Goal: Task Accomplishment & Management: Manage account settings

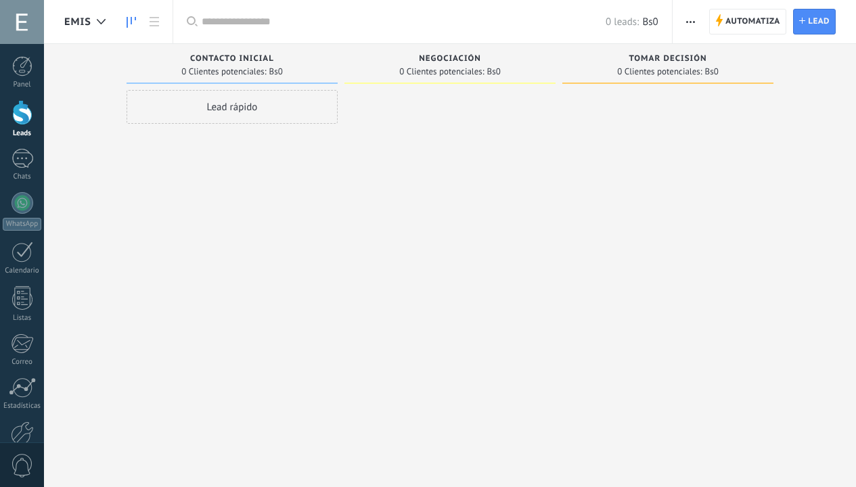
click at [687, 31] on span "button" at bounding box center [690, 22] width 9 height 26
click at [690, 26] on span "button" at bounding box center [690, 22] width 9 height 26
click at [694, 23] on span "button" at bounding box center [690, 22] width 9 height 26
click at [694, 24] on span "button" at bounding box center [690, 22] width 9 height 26
click at [698, 20] on button "button" at bounding box center [691, 22] width 20 height 26
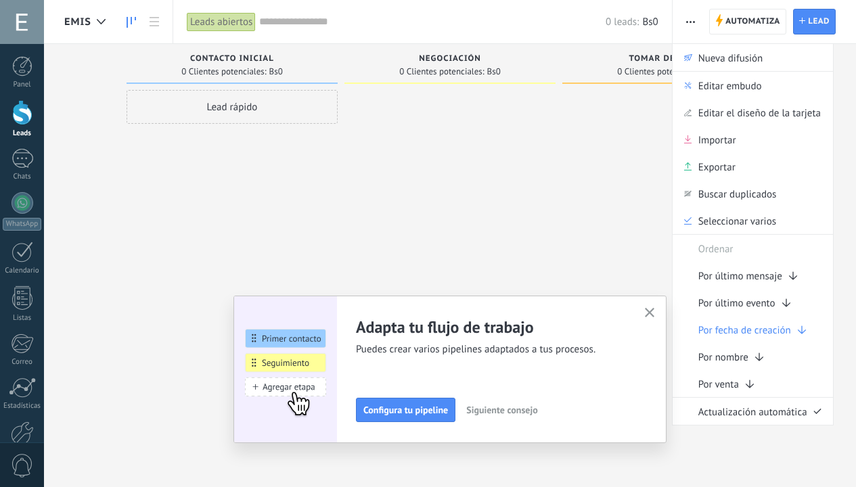
click at [655, 310] on icon "button" at bounding box center [650, 313] width 10 height 10
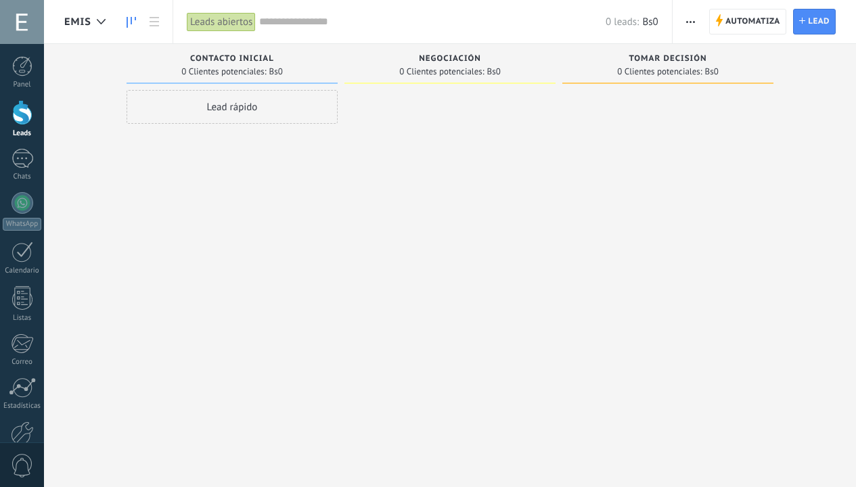
click at [692, 25] on span "button" at bounding box center [690, 22] width 9 height 26
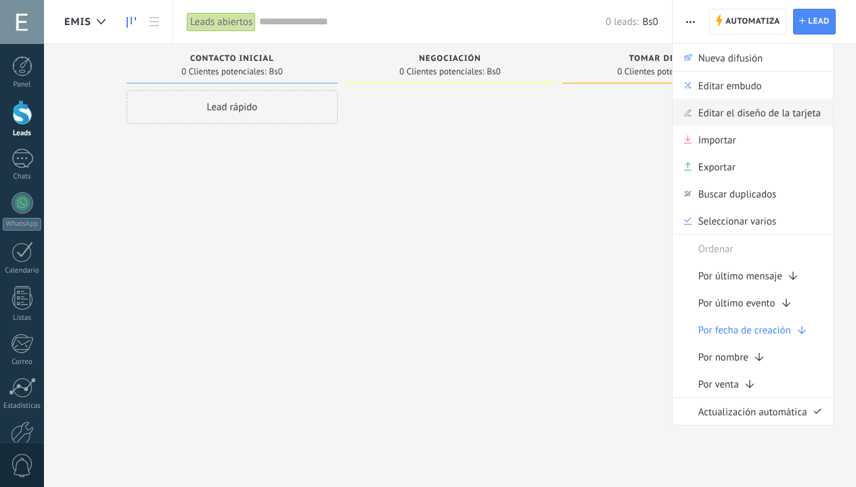
click at [752, 106] on span "Editar el diseño de la tarjeta" at bounding box center [759, 112] width 122 height 27
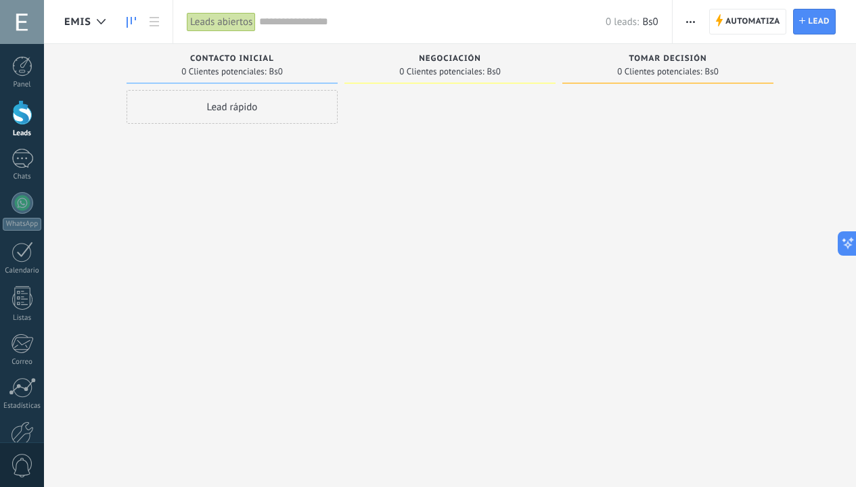
click at [694, 27] on span "button" at bounding box center [690, 22] width 9 height 26
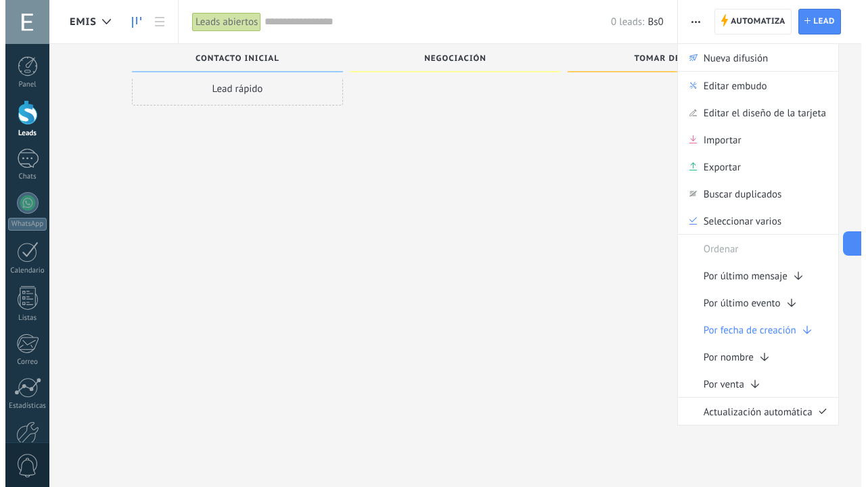
scroll to position [8, 0]
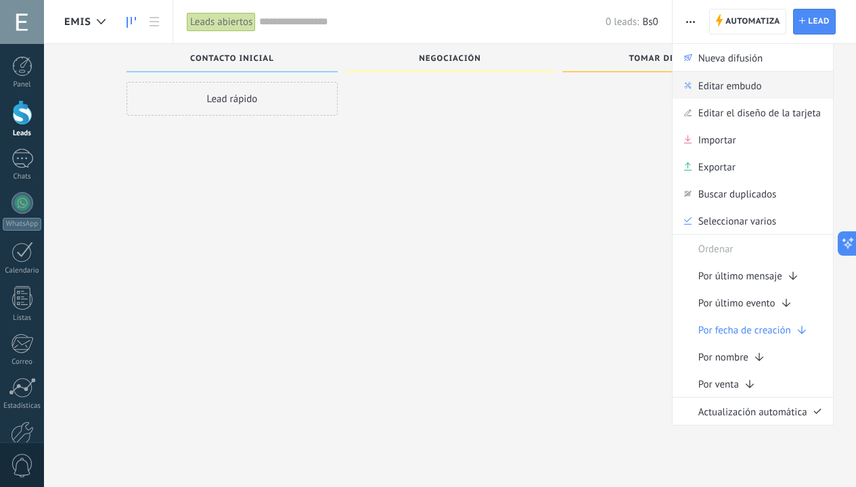
click at [747, 94] on span "Editar embudo" at bounding box center [730, 85] width 64 height 27
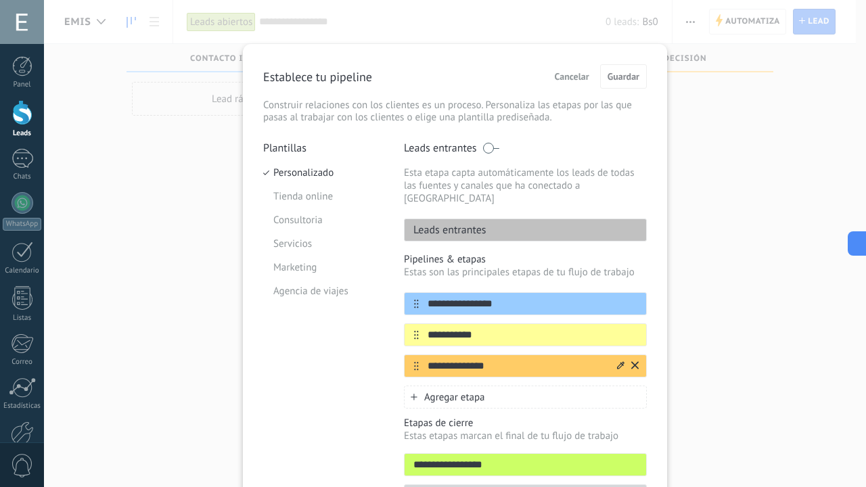
click at [483, 359] on input "**********" at bounding box center [517, 366] width 196 height 14
type input "*******"
click at [635, 69] on button "Guardar" at bounding box center [623, 76] width 47 height 24
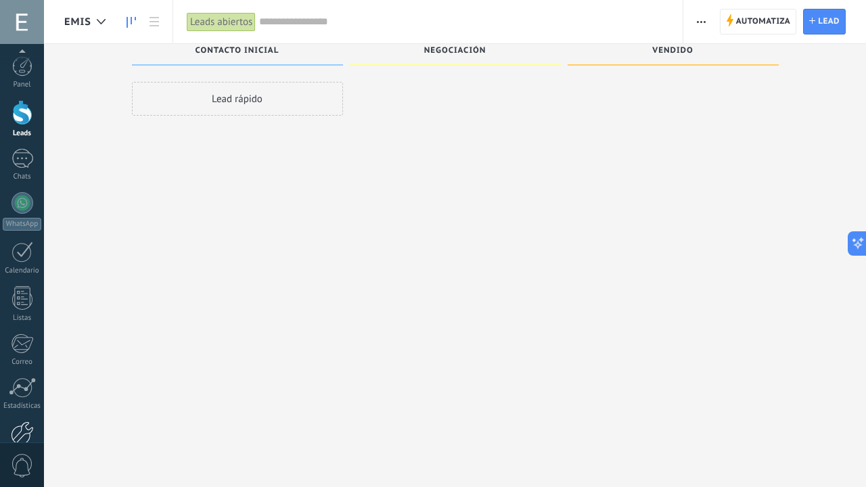
click at [26, 422] on div at bounding box center [22, 434] width 23 height 24
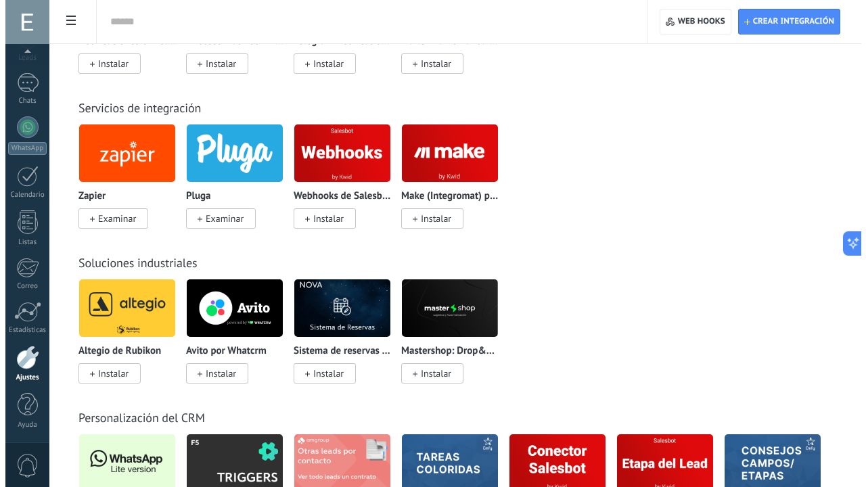
scroll to position [2516, 0]
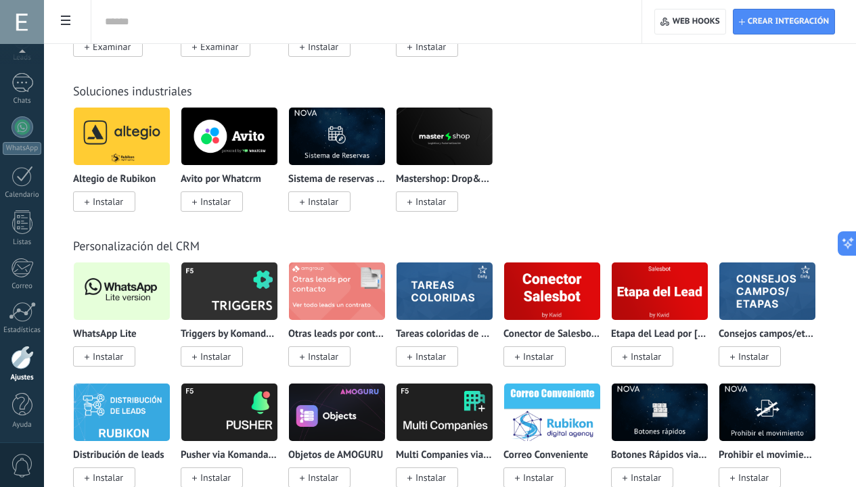
click at [121, 357] on span "Instalar" at bounding box center [108, 357] width 30 height 12
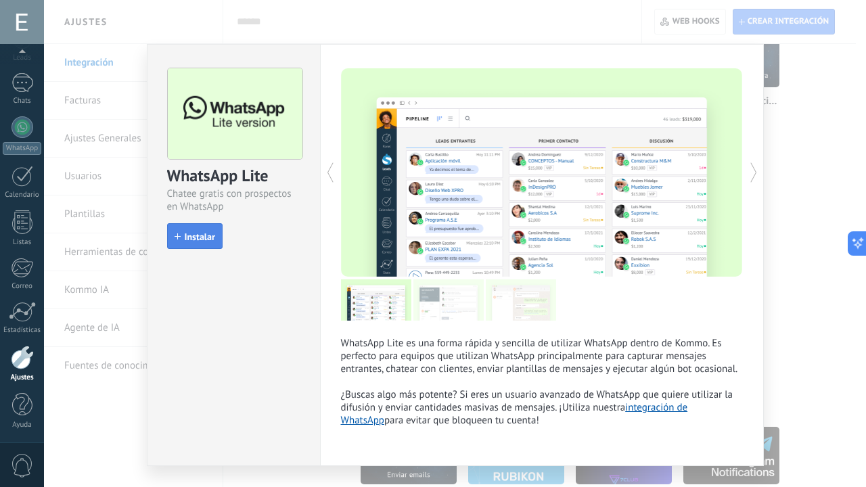
click at [195, 237] on span "Instalar" at bounding box center [200, 236] width 30 height 9
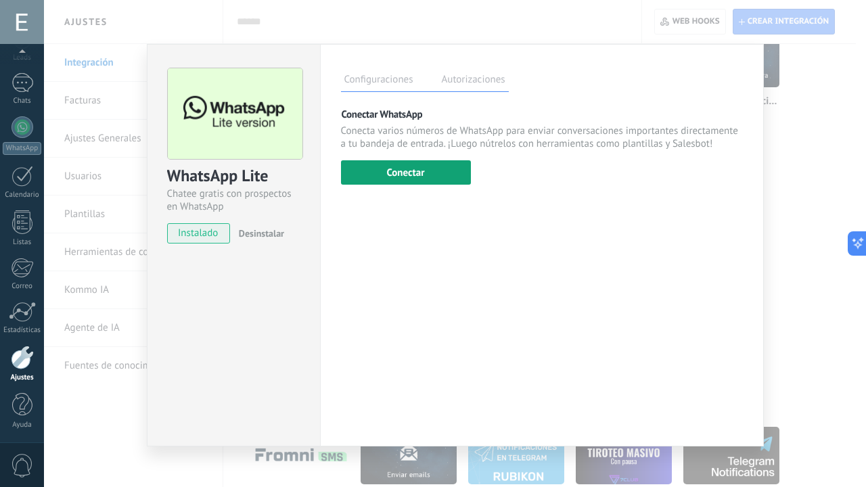
click at [418, 184] on button "Conectar" at bounding box center [406, 172] width 130 height 24
click at [413, 173] on button "Conectar" at bounding box center [406, 172] width 130 height 24
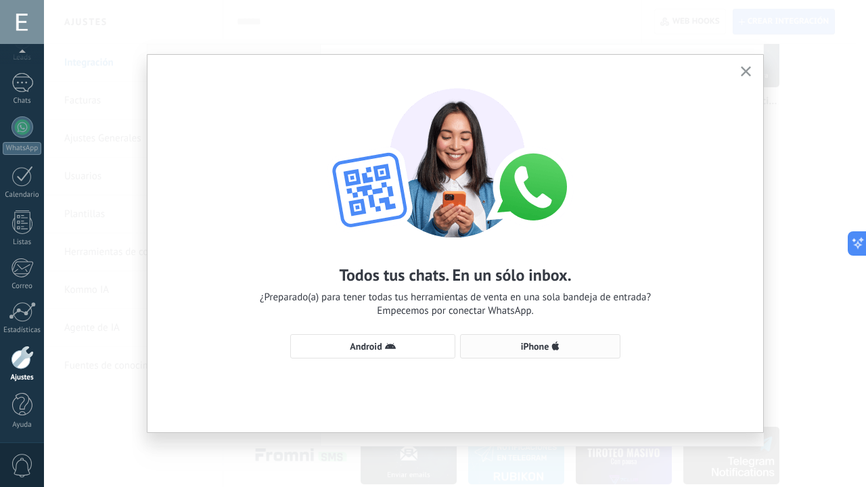
click at [542, 347] on span "iPhone" at bounding box center [535, 346] width 28 height 9
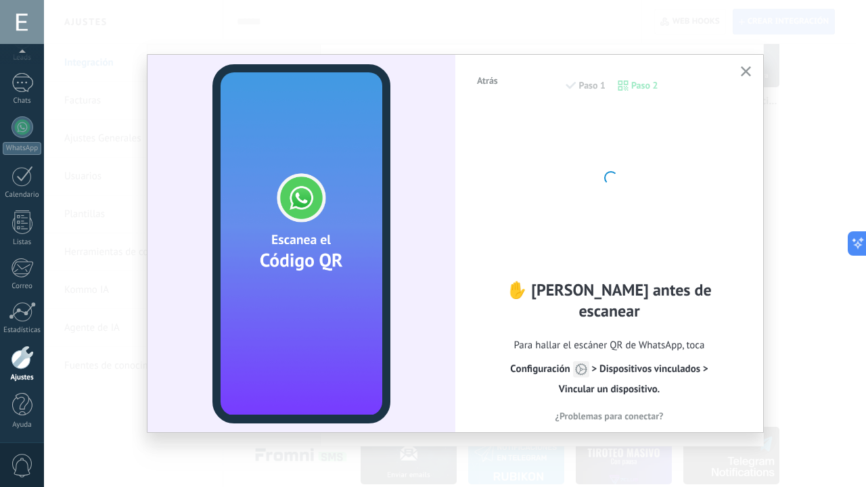
click at [610, 411] on span "¿Problemas para conectar?" at bounding box center [610, 415] width 108 height 9
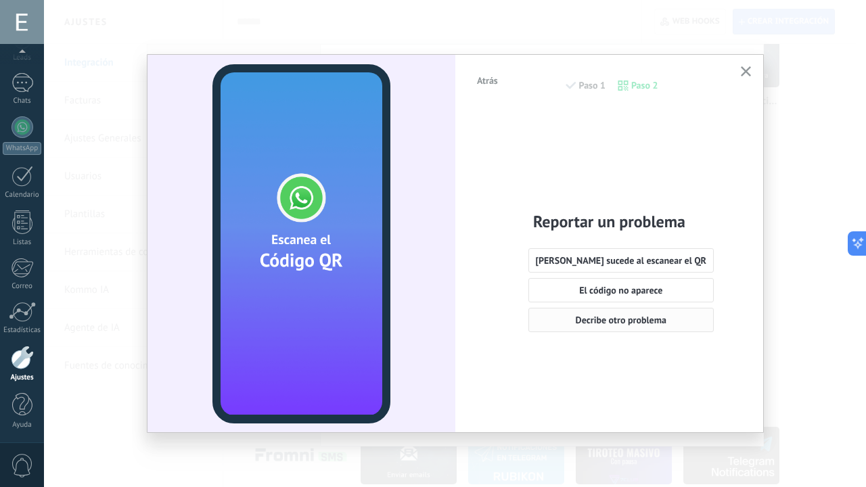
click at [639, 322] on span "Decribe otro problema" at bounding box center [621, 319] width 91 height 9
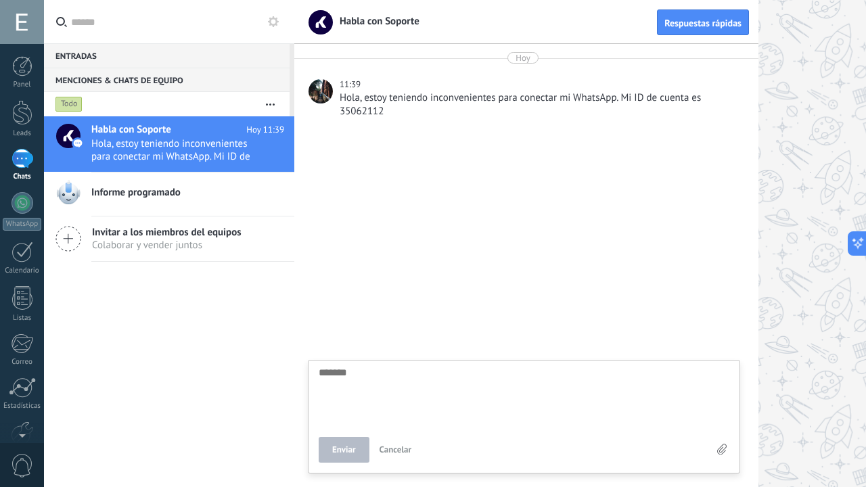
scroll to position [13, 0]
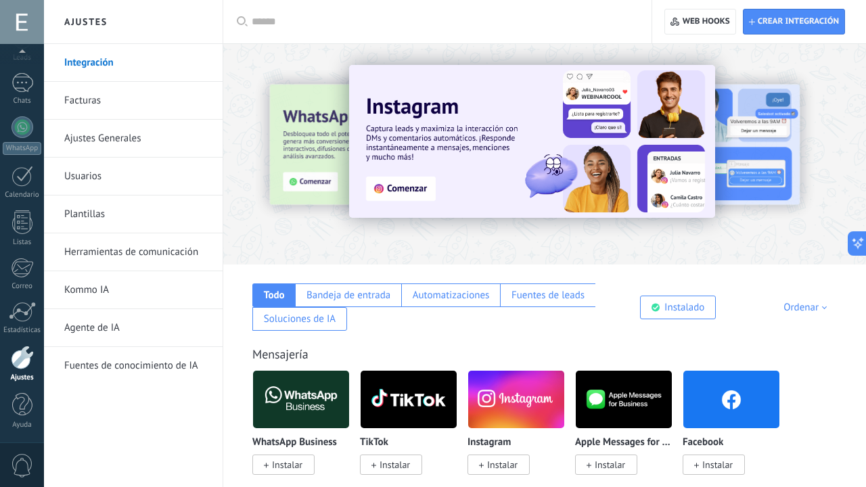
scroll to position [2613, 0]
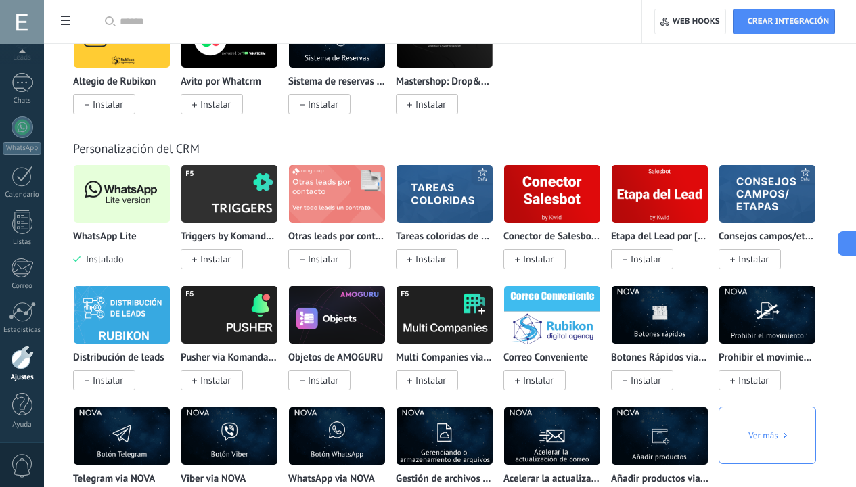
click at [116, 247] on div "WhatsApp Lite Instalado" at bounding box center [121, 248] width 97 height 35
click at [125, 213] on img at bounding box center [122, 194] width 96 height 66
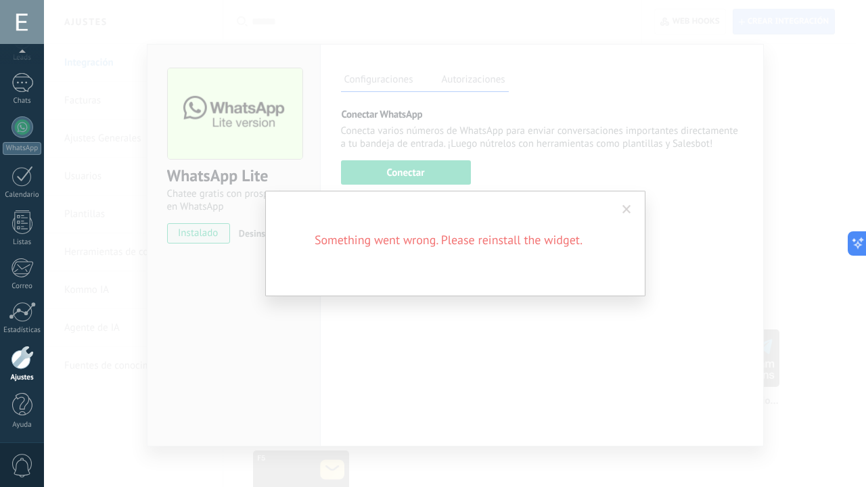
click at [410, 177] on div "Something went wrong. Please reinstall the widget." at bounding box center [455, 243] width 822 height 487
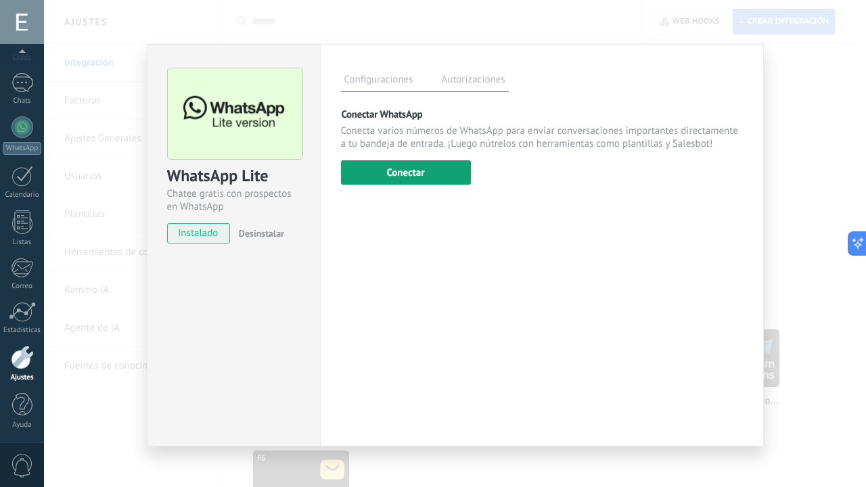
click at [434, 173] on button "Conectar" at bounding box center [406, 172] width 130 height 24
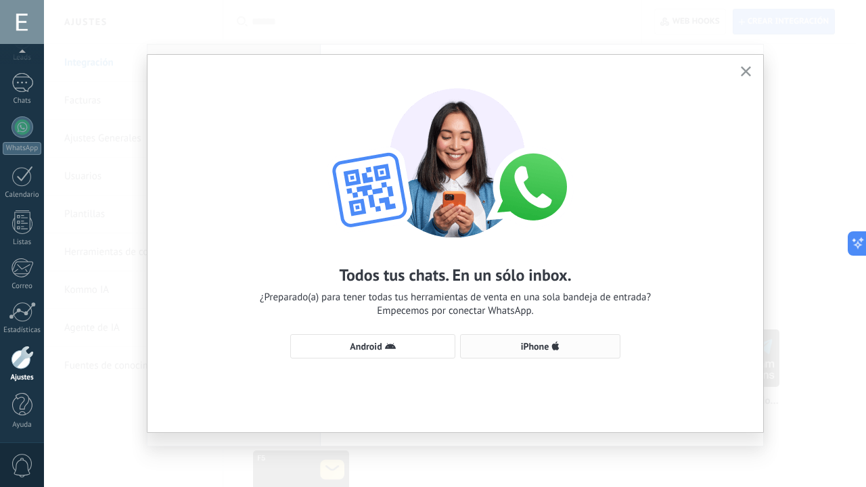
click at [535, 344] on span "iPhone" at bounding box center [535, 346] width 28 height 9
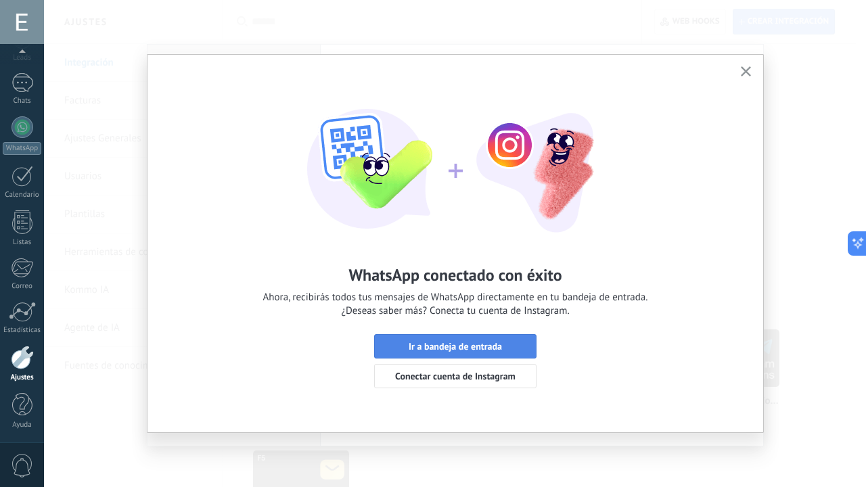
click at [517, 357] on button "Ir a bandeja de entrada" at bounding box center [455, 346] width 162 height 24
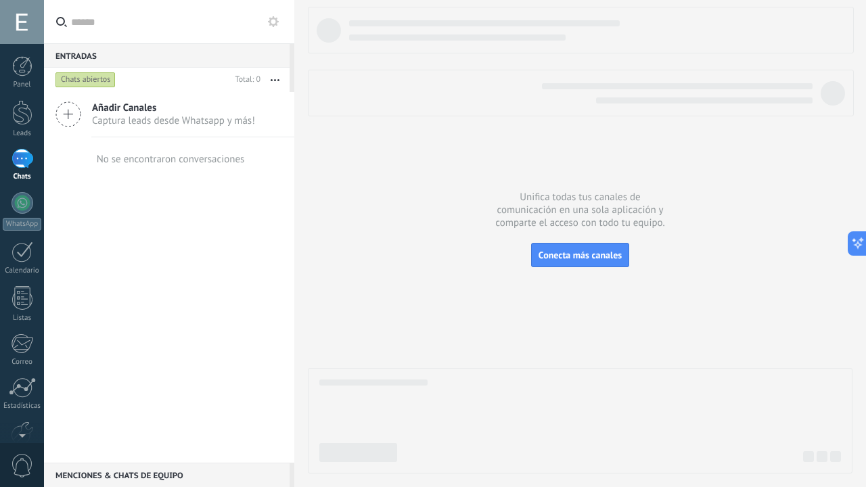
click at [182, 108] on span "Añadir Canales" at bounding box center [173, 107] width 163 height 13
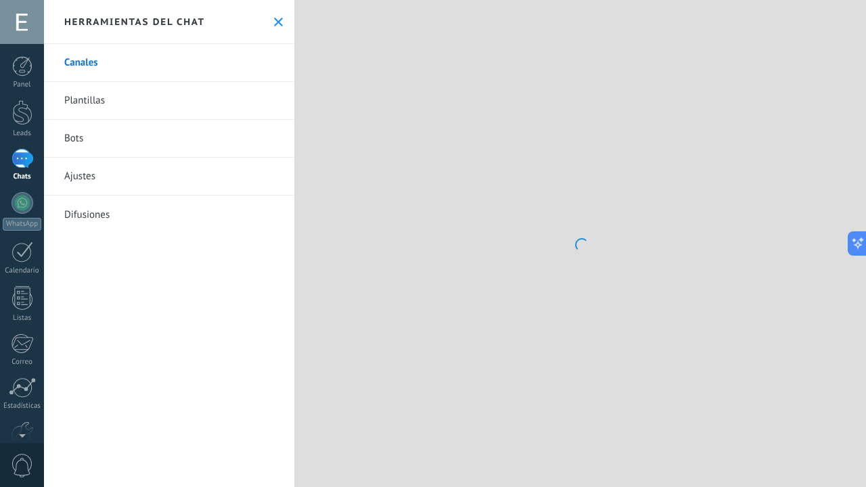
click at [62, 111] on link "Plantillas" at bounding box center [169, 101] width 250 height 38
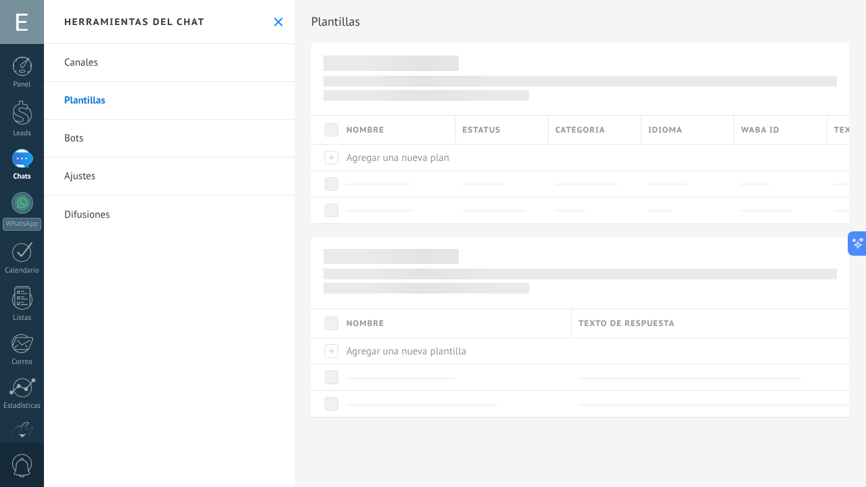
click at [106, 64] on link "Canales" at bounding box center [169, 63] width 250 height 38
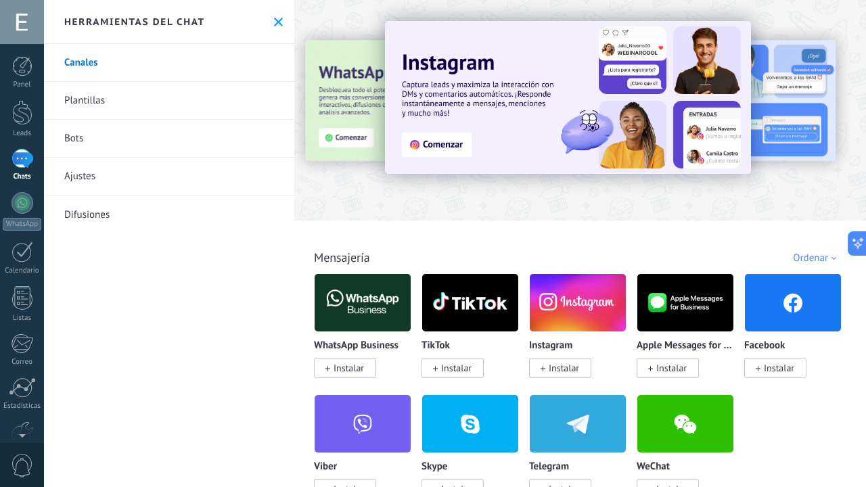
click at [276, 28] on button at bounding box center [279, 22] width 12 height 12
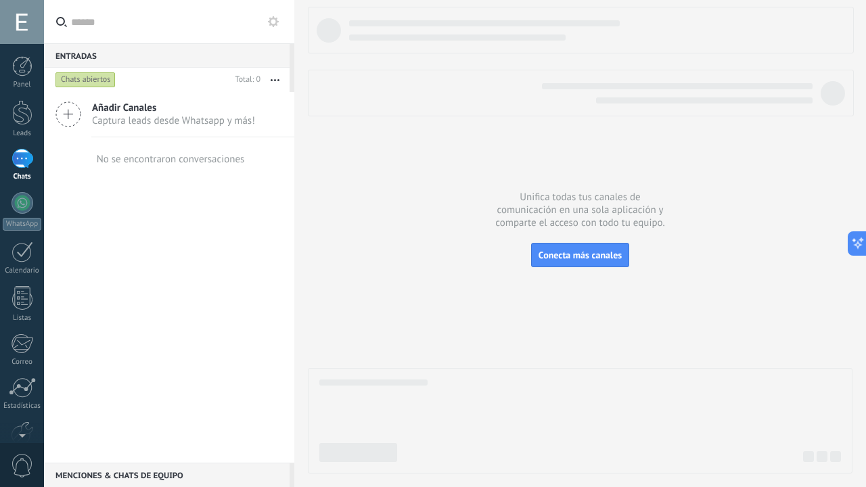
click at [271, 79] on icon "button" at bounding box center [275, 80] width 9 height 2
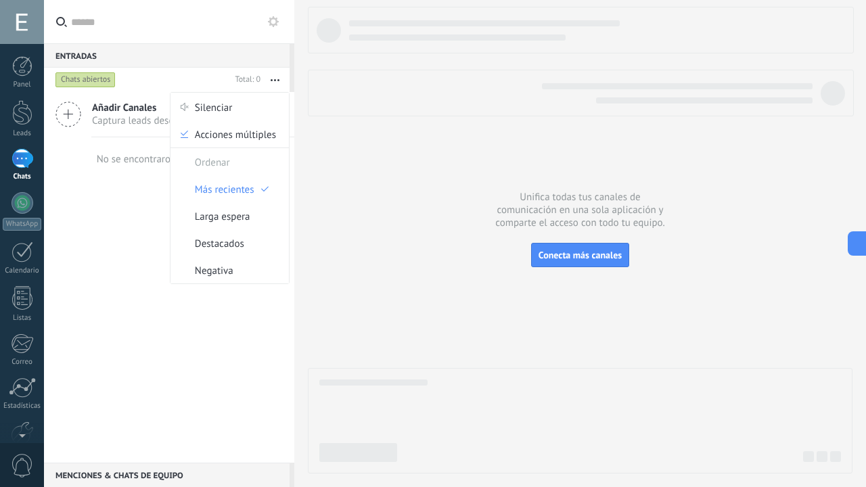
click at [271, 79] on icon "button" at bounding box center [275, 80] width 9 height 2
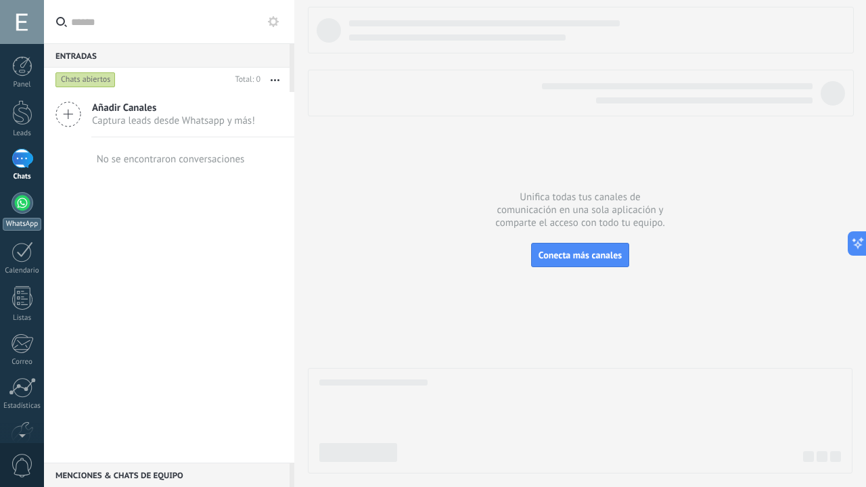
click at [33, 224] on div "WhatsApp" at bounding box center [22, 224] width 39 height 13
click at [74, 110] on icon at bounding box center [68, 114] width 26 height 26
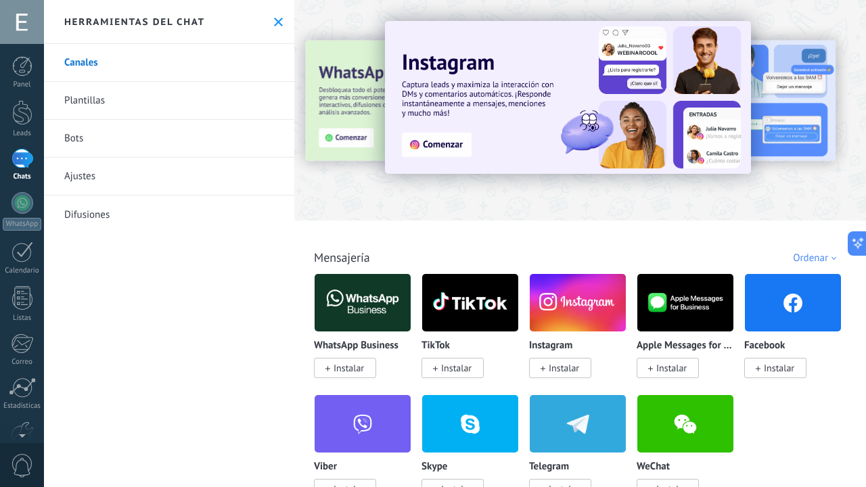
click at [141, 95] on link "Plantillas" at bounding box center [169, 101] width 250 height 38
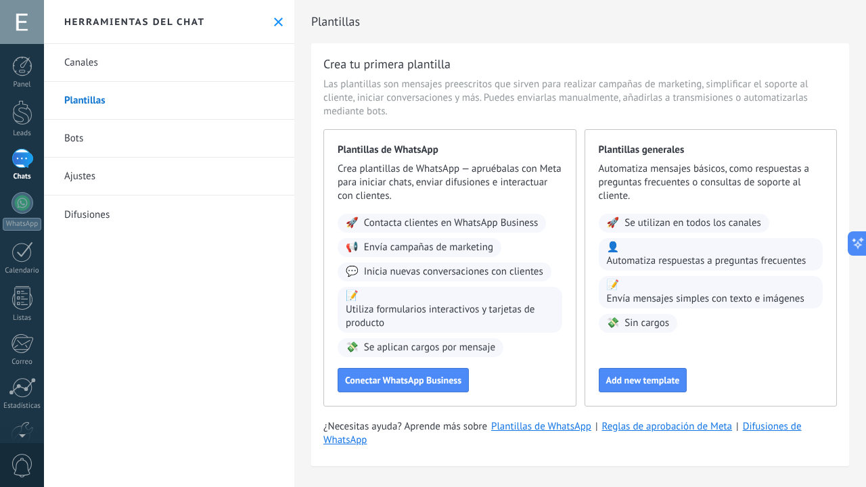
click at [277, 30] on div "Herramientas del chat" at bounding box center [169, 22] width 250 height 44
click at [275, 26] on icon at bounding box center [278, 22] width 9 height 9
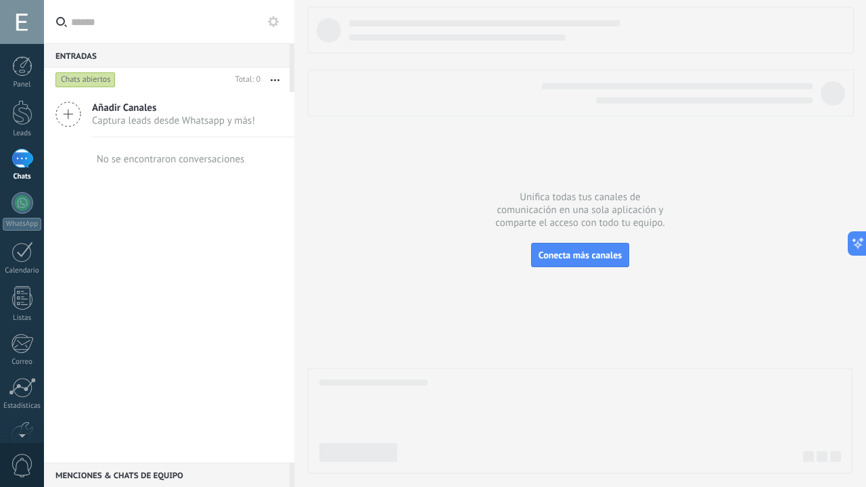
click at [74, 112] on icon at bounding box center [68, 114] width 26 height 26
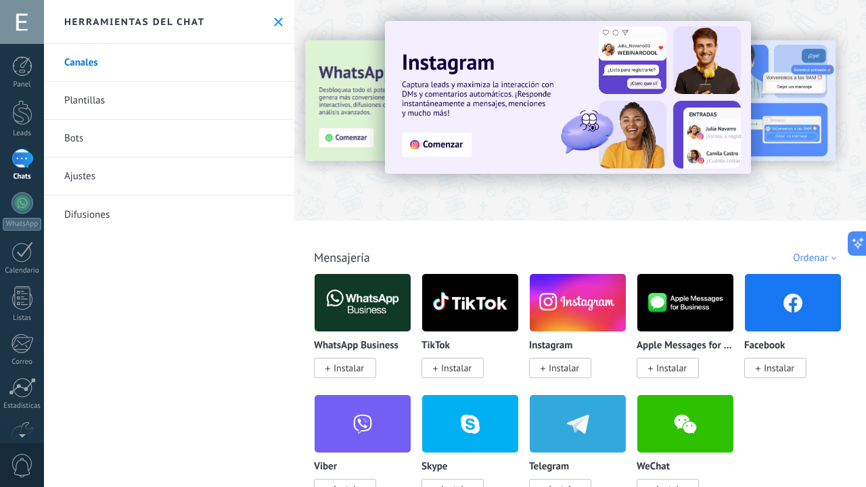
click at [275, 20] on icon at bounding box center [278, 22] width 9 height 9
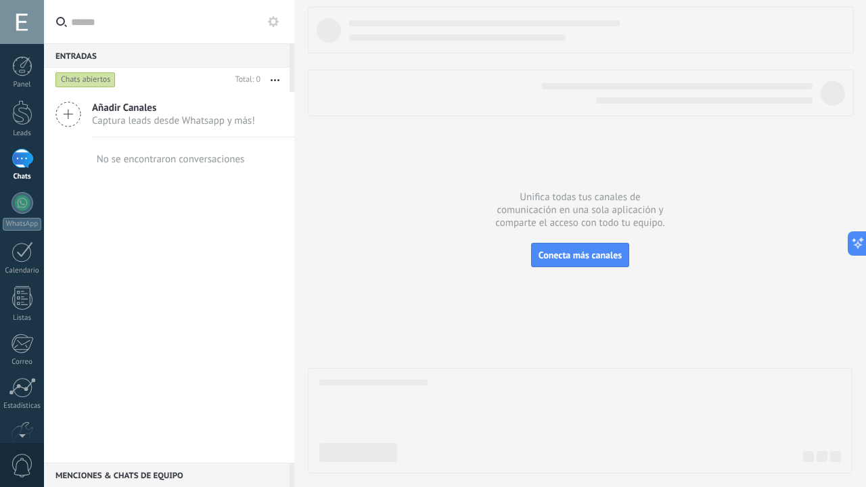
click at [272, 72] on button "button" at bounding box center [275, 80] width 29 height 24
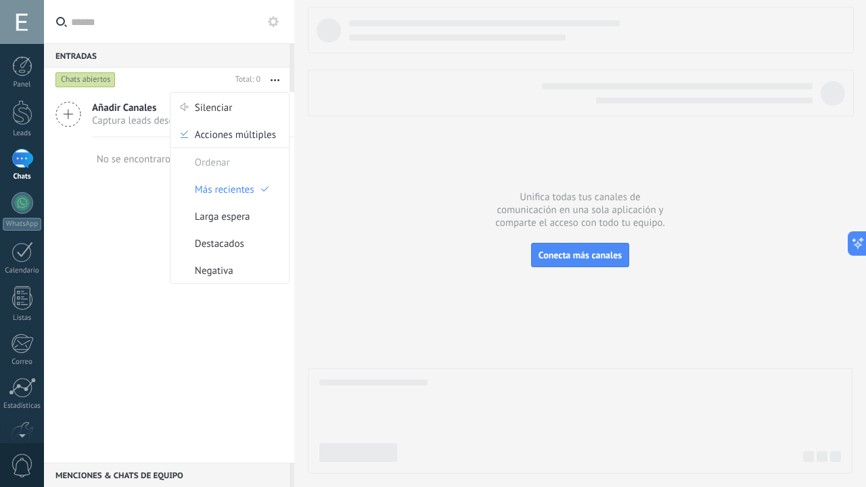
click at [127, 212] on div "Añadir Canales Captura leads desde Whatsapp y más! No se encontraron conversaci…" at bounding box center [169, 277] width 250 height 371
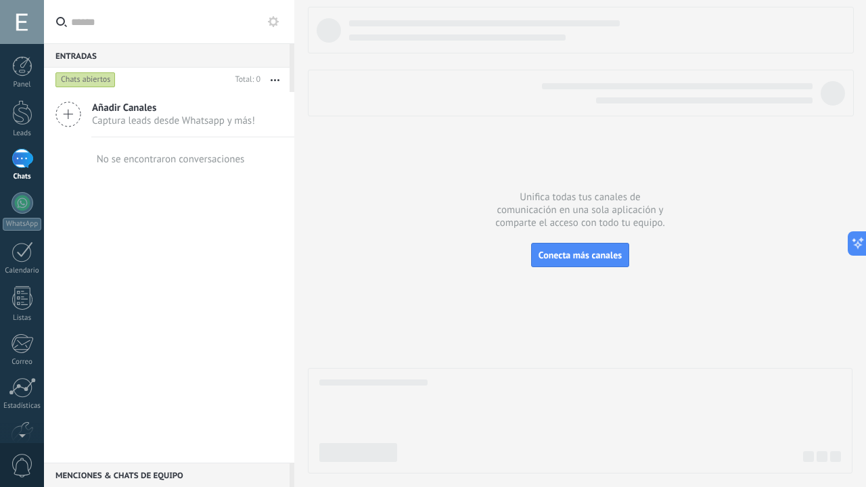
click at [89, 117] on div "Añadir Canales Captura leads desde Whatsapp y más!" at bounding box center [169, 114] width 250 height 45
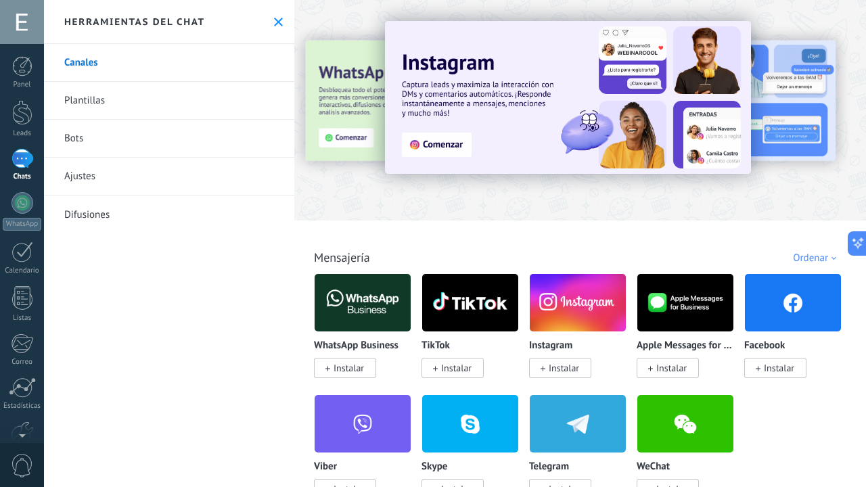
click at [142, 144] on link "Bots" at bounding box center [169, 139] width 250 height 38
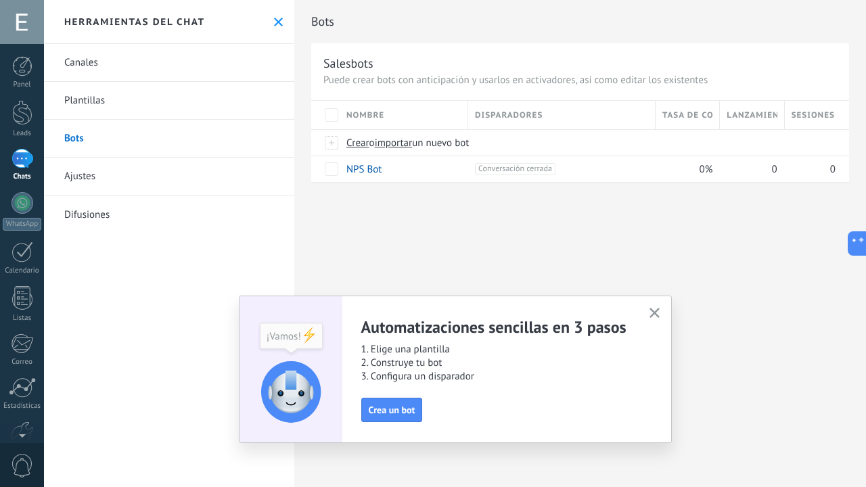
click at [140, 185] on link "Ajustes" at bounding box center [169, 177] width 250 height 38
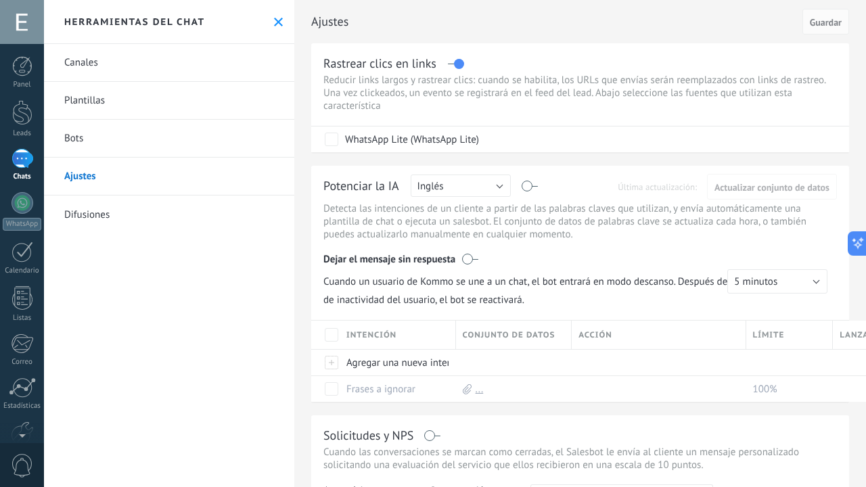
click at [274, 27] on button at bounding box center [279, 22] width 12 height 12
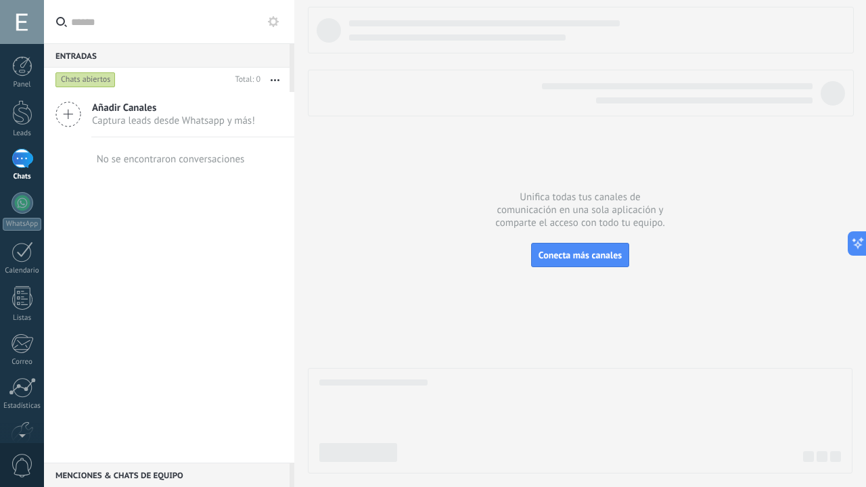
click at [25, 18] on div at bounding box center [22, 22] width 44 height 44
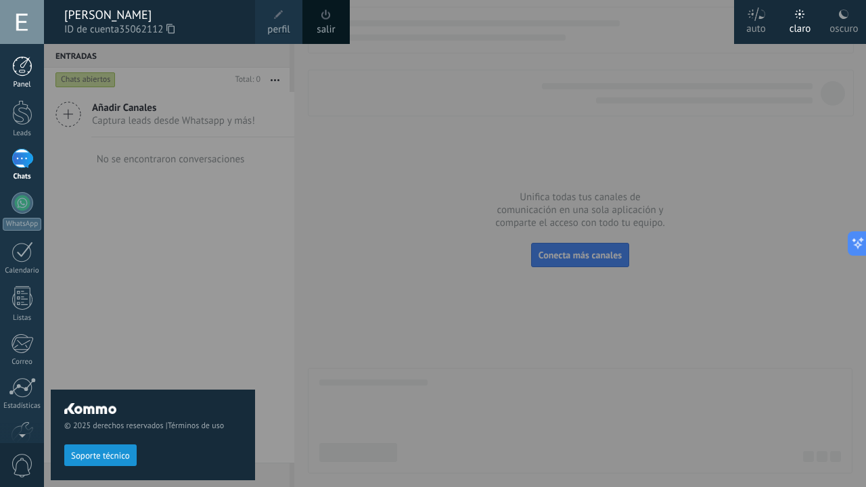
click at [26, 68] on div at bounding box center [22, 66] width 20 height 20
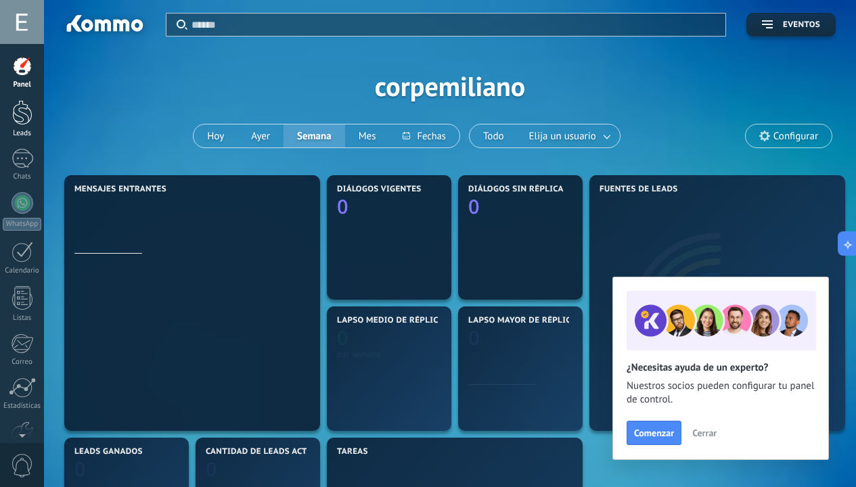
click at [33, 108] on link "Leads" at bounding box center [22, 119] width 44 height 38
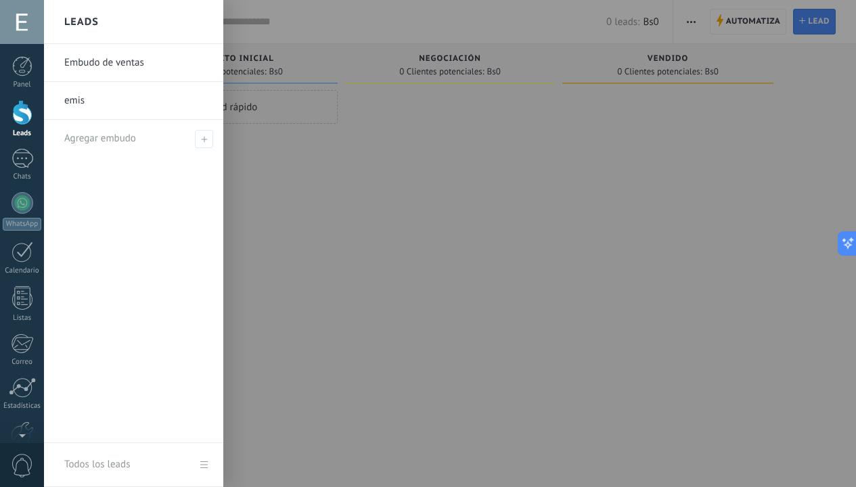
click at [66, 98] on link "emis" at bounding box center [136, 101] width 145 height 38
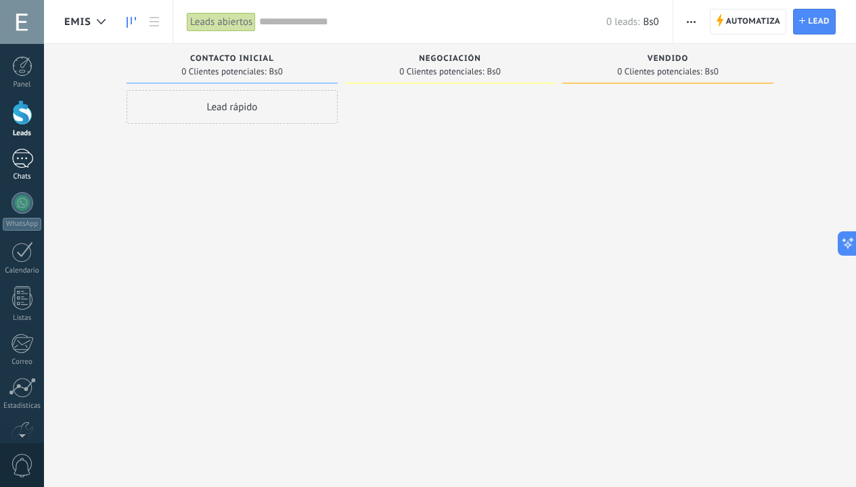
click at [20, 156] on div at bounding box center [23, 159] width 22 height 20
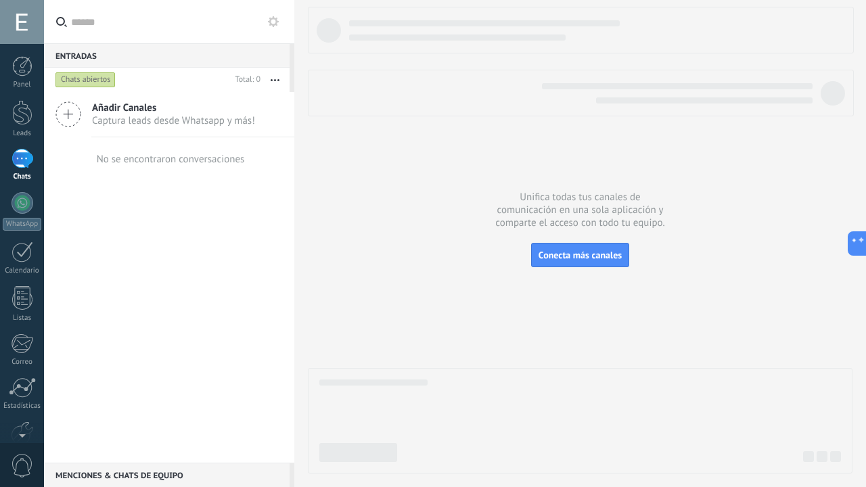
click at [83, 81] on div "Chats abiertos" at bounding box center [85, 80] width 60 height 16
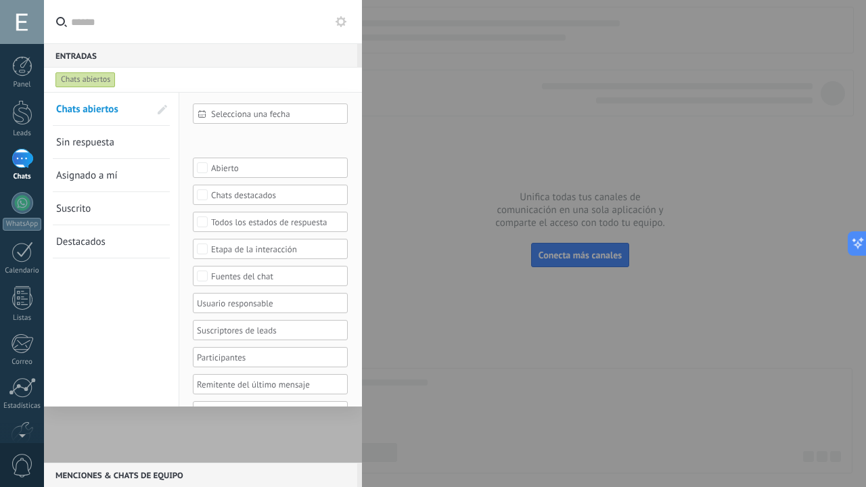
click at [163, 108] on span at bounding box center [162, 109] width 9 height 9
click at [163, 108] on span at bounding box center [161, 109] width 12 height 9
click at [87, 19] on input "text" at bounding box center [211, 21] width 280 height 43
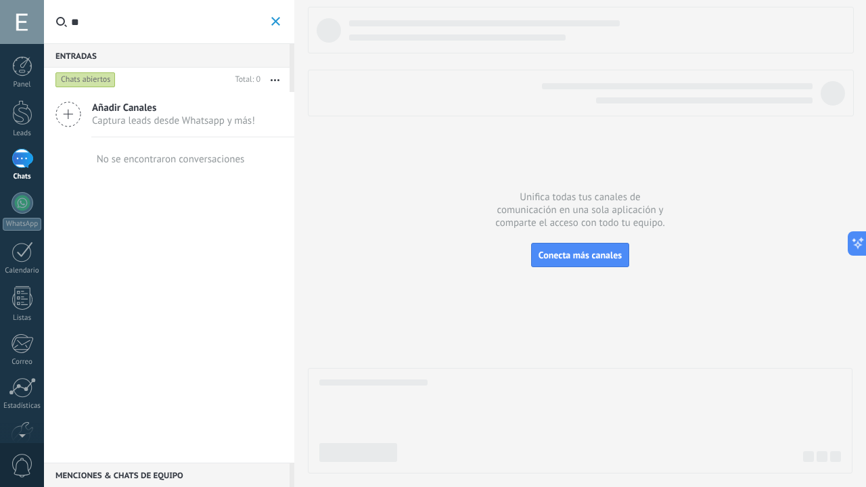
type input "*"
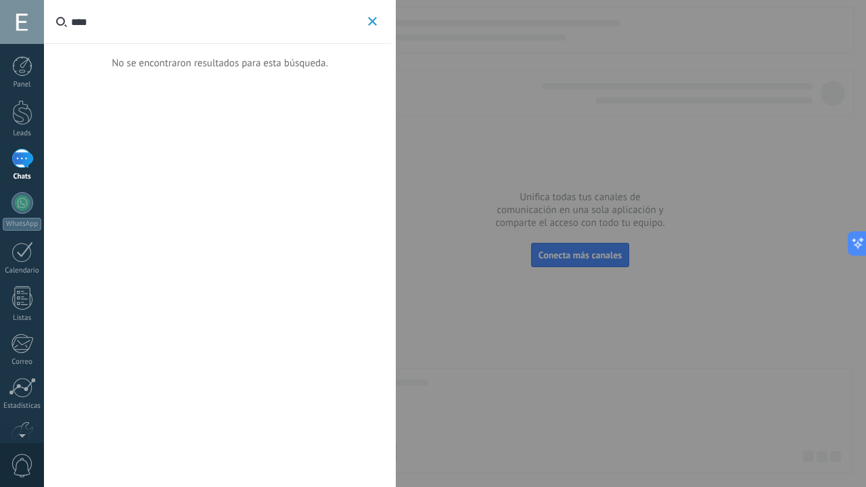
type input "****"
click at [379, 25] on button "****" at bounding box center [373, 22] width 16 height 17
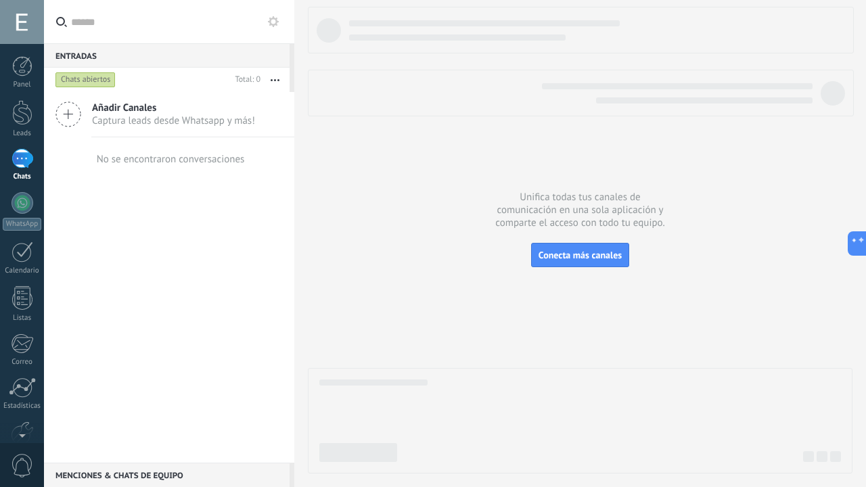
click at [281, 26] on label at bounding box center [169, 22] width 250 height 44
click at [281, 26] on input "text" at bounding box center [177, 21] width 212 height 43
click at [270, 18] on use at bounding box center [273, 21] width 11 height 11
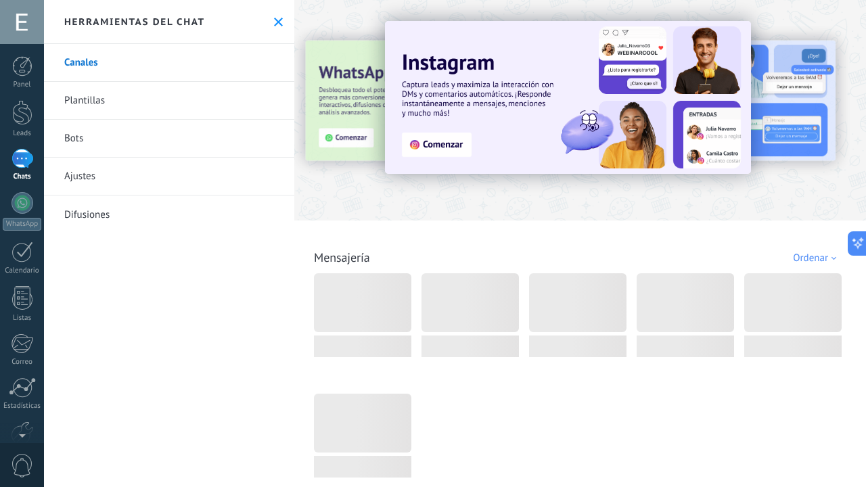
click at [274, 18] on use at bounding box center [278, 22] width 9 height 9
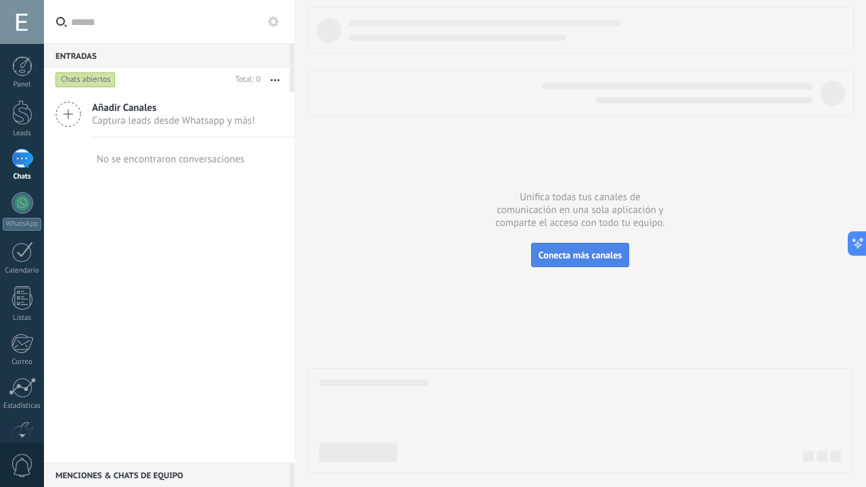
click at [606, 255] on span "Conecta más canales" at bounding box center [580, 255] width 83 height 12
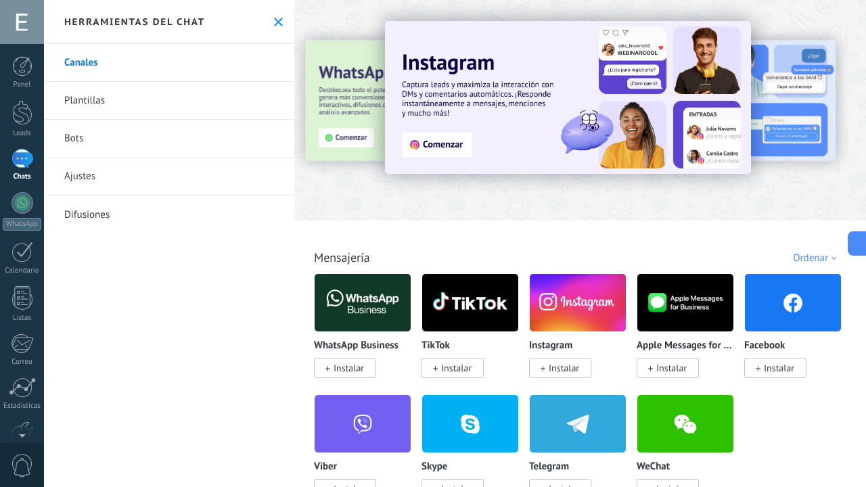
scroll to position [1416, 0]
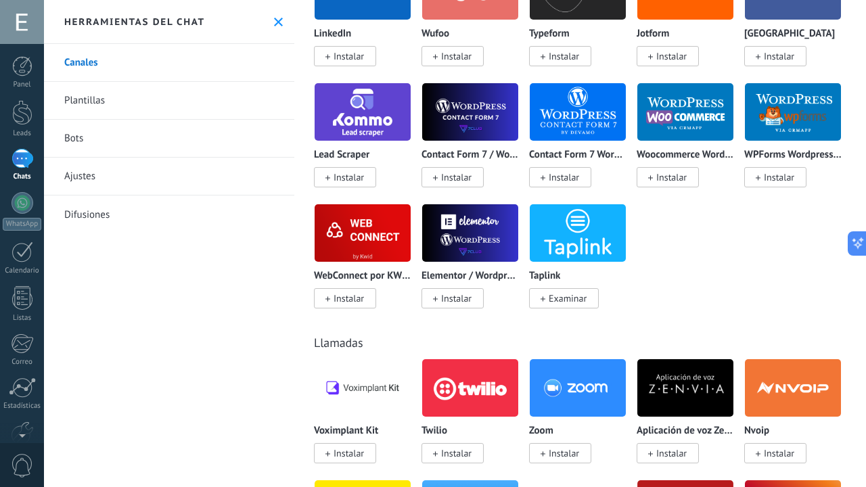
click at [273, 16] on button at bounding box center [279, 22] width 12 height 12
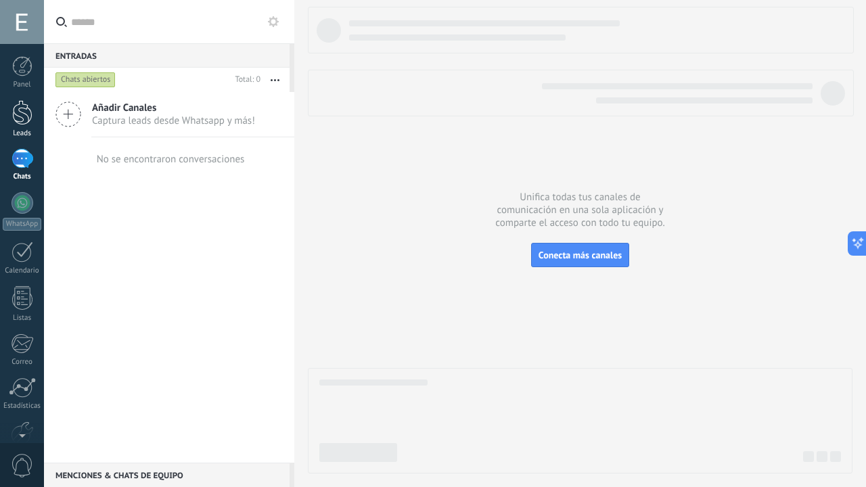
click at [16, 105] on div at bounding box center [22, 112] width 20 height 25
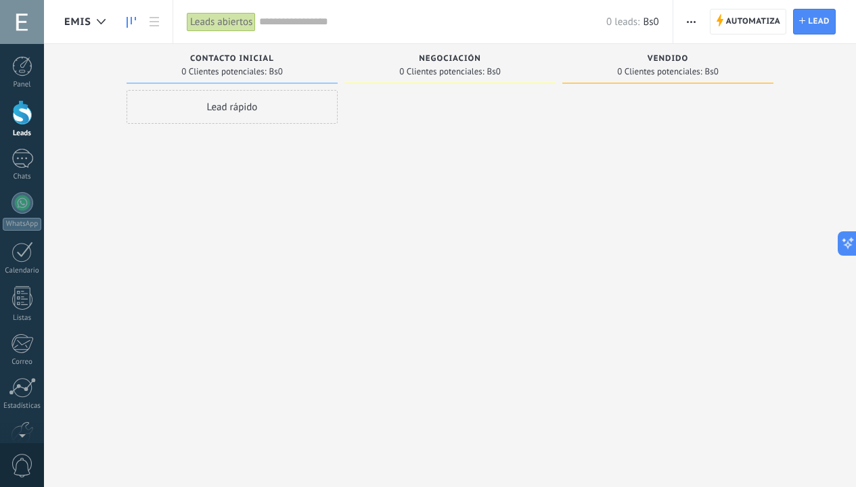
click at [323, 112] on div "Lead rápido" at bounding box center [232, 107] width 211 height 34
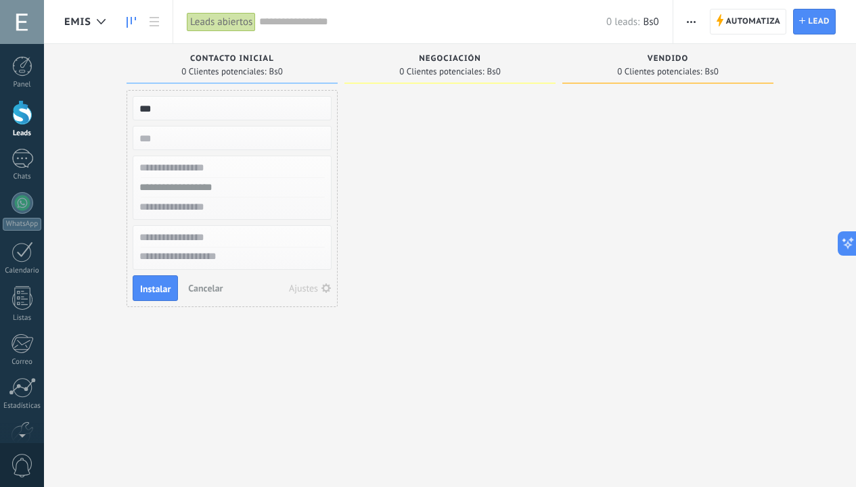
type input "***"
click at [263, 137] on input "numeric" at bounding box center [231, 138] width 198 height 19
click at [156, 286] on span "Instalar" at bounding box center [155, 288] width 30 height 9
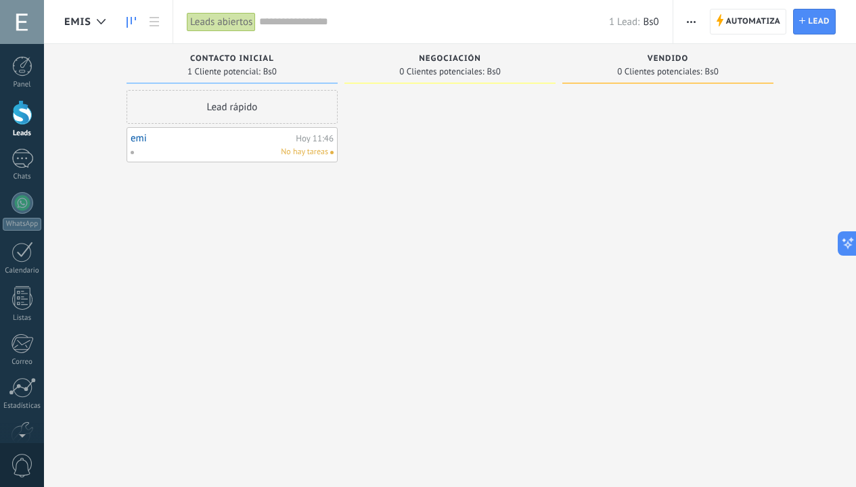
click at [294, 143] on div "emi Hoy 11:46" at bounding box center [232, 139] width 203 height 12
click at [223, 147] on div "No hay tareas" at bounding box center [229, 152] width 198 height 12
click at [223, 150] on div "No hay tareas" at bounding box center [229, 152] width 198 height 12
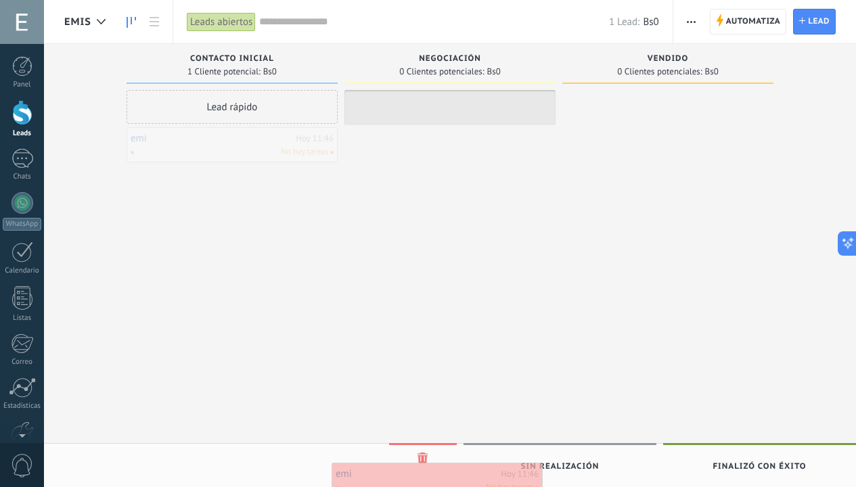
drag, startPoint x: 223, startPoint y: 150, endPoint x: 428, endPoint y: 485, distance: 393.3
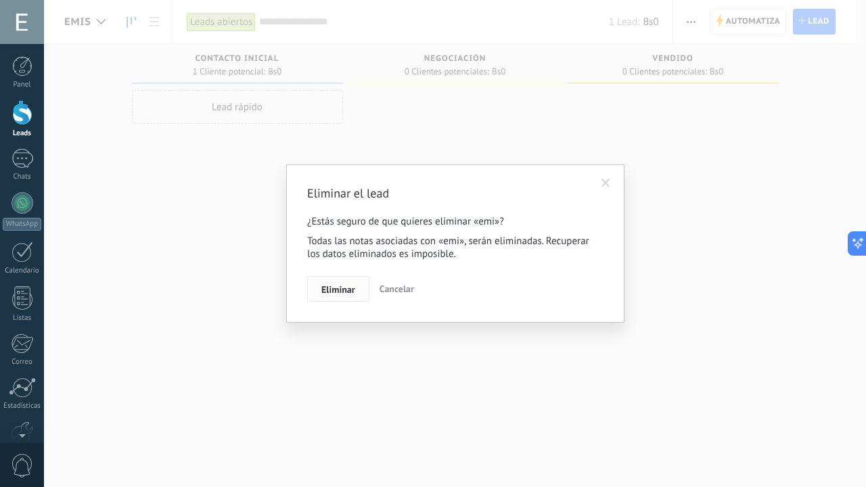
click at [340, 298] on button "Eliminar" at bounding box center [338, 289] width 62 height 26
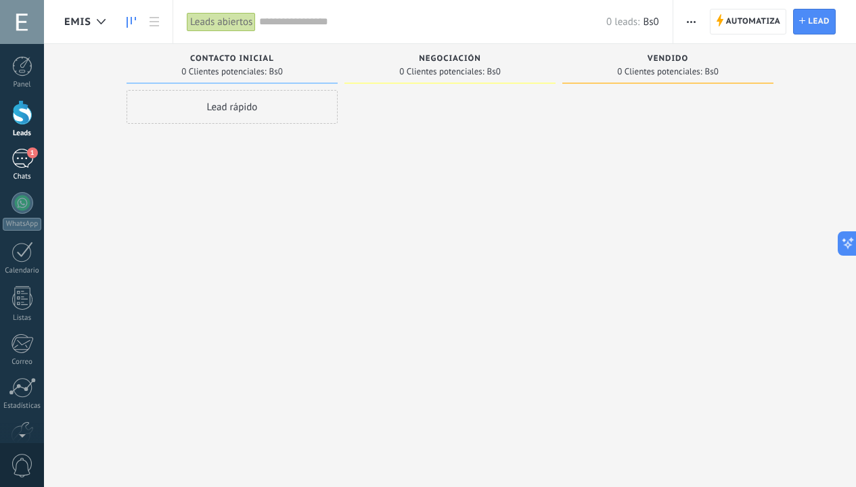
click at [30, 176] on div "Chats" at bounding box center [22, 177] width 39 height 9
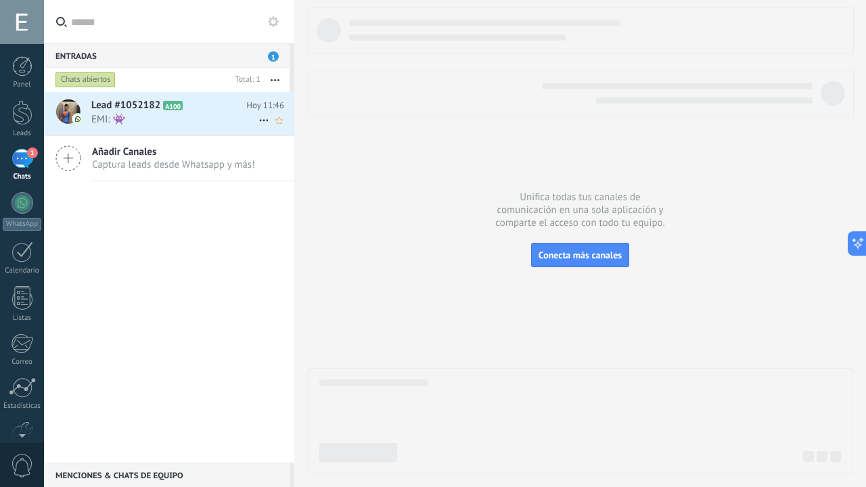
click at [143, 116] on span "EMI: 👾" at bounding box center [174, 119] width 167 height 13
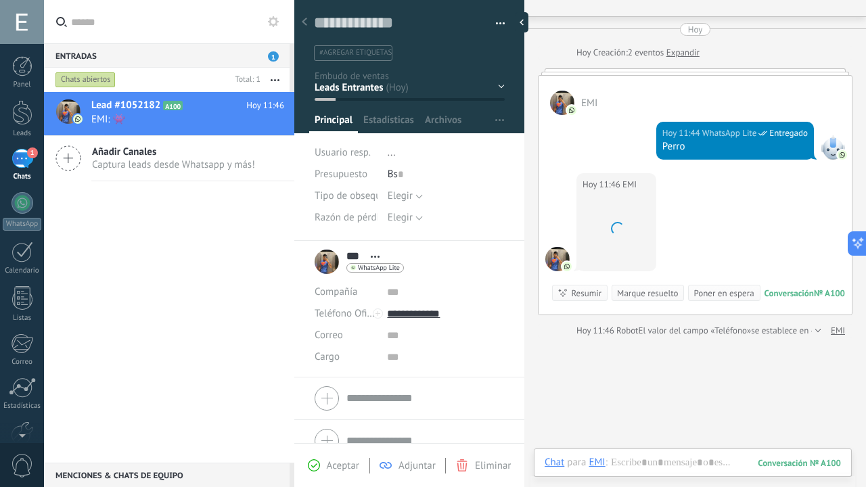
scroll to position [20, 0]
click at [305, 15] on div at bounding box center [304, 22] width 19 height 26
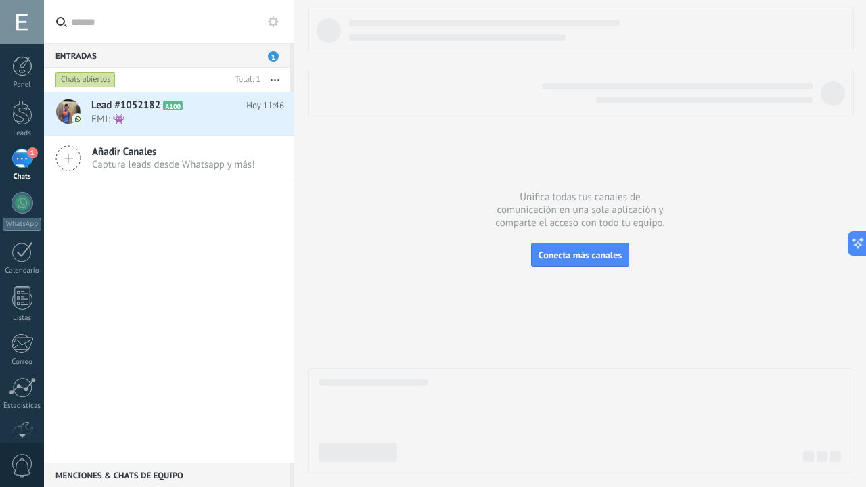
click at [305, 15] on div "Unifica todas tus canales de comunicación en una sola aplicación y comparte el …" at bounding box center [580, 243] width 572 height 487
click at [158, 127] on div "Lead #1052182 A100 Hoy 11:46 EMI: 👾" at bounding box center [192, 113] width 203 height 43
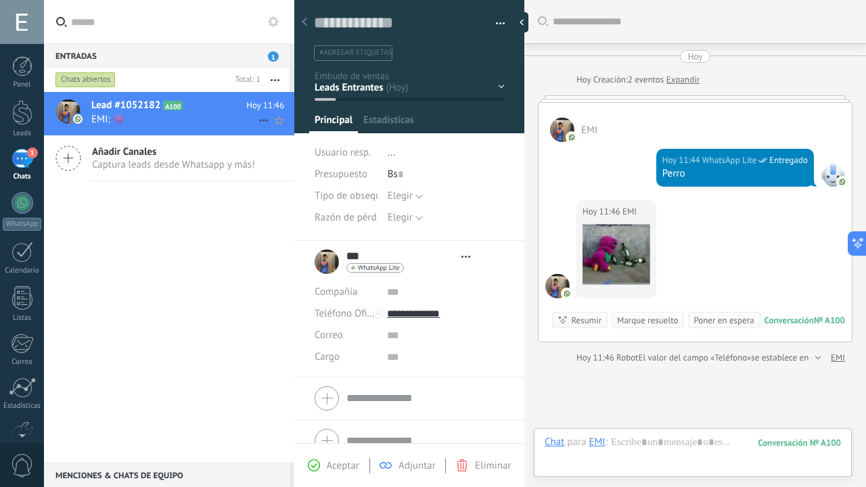
scroll to position [20, 0]
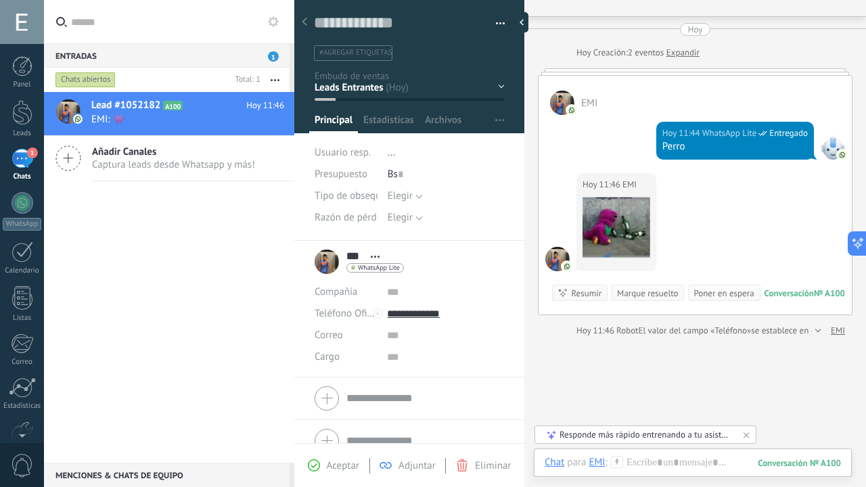
drag, startPoint x: 650, startPoint y: 106, endPoint x: 650, endPoint y: 224, distance: 117.7
click at [650, 224] on div "EMI Hoy 11:44 WhatsApp Lite Entregado Perro Hoy 11:46 EMI Conversación № A100 C…" at bounding box center [695, 195] width 315 height 240
click at [629, 84] on div "EMI" at bounding box center [695, 95] width 313 height 39
click at [160, 477] on div "Menciones & Chats de equipo 0" at bounding box center [167, 475] width 246 height 24
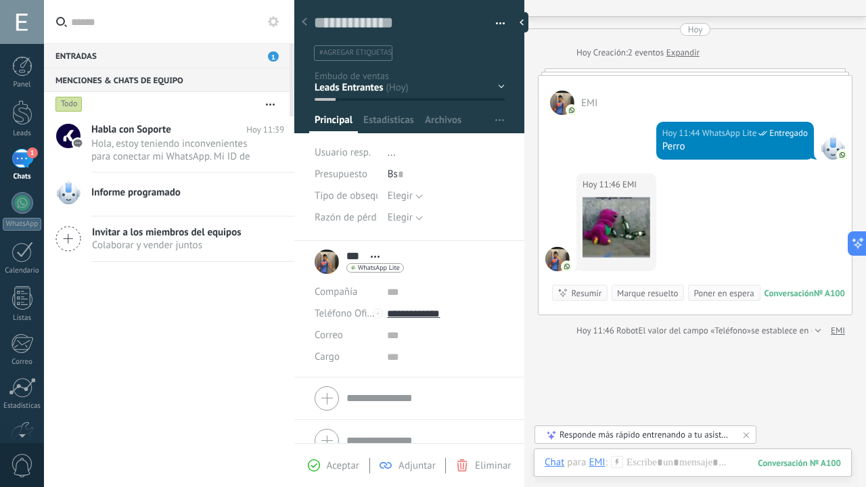
click at [72, 55] on div "Entradas 1" at bounding box center [167, 55] width 246 height 24
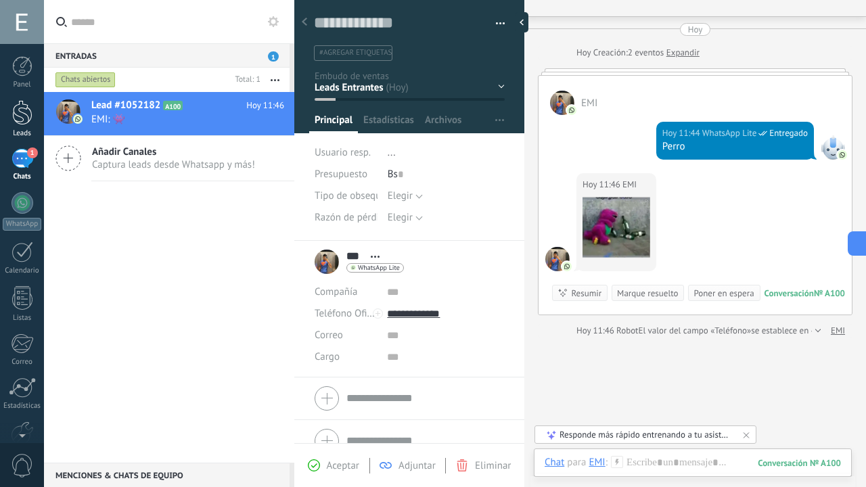
click at [17, 103] on div at bounding box center [22, 112] width 20 height 25
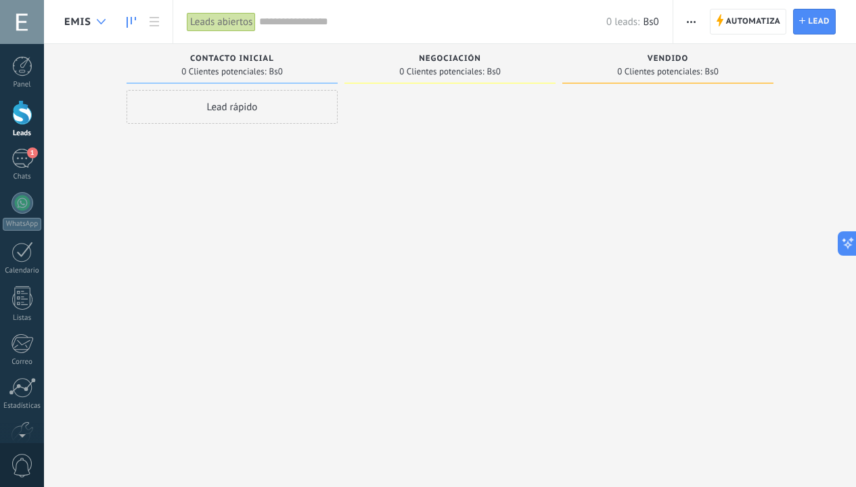
click at [95, 22] on div at bounding box center [101, 22] width 22 height 26
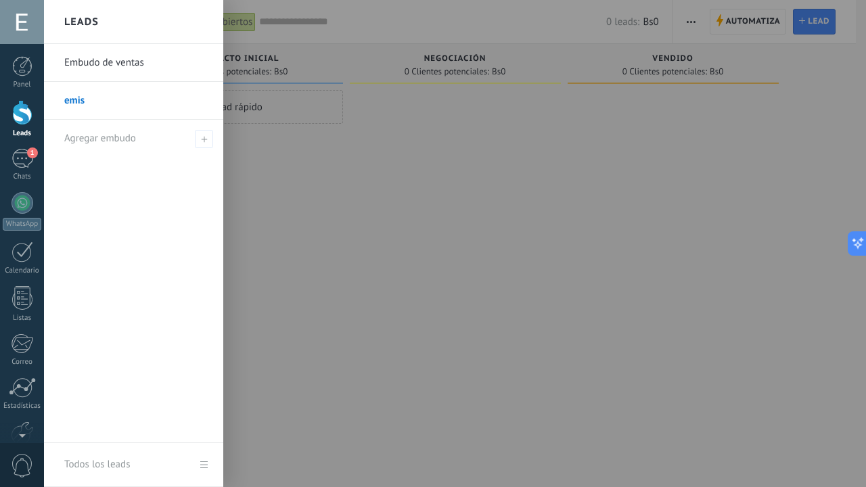
click at [95, 22] on h2 "Leads" at bounding box center [81, 22] width 35 height 43
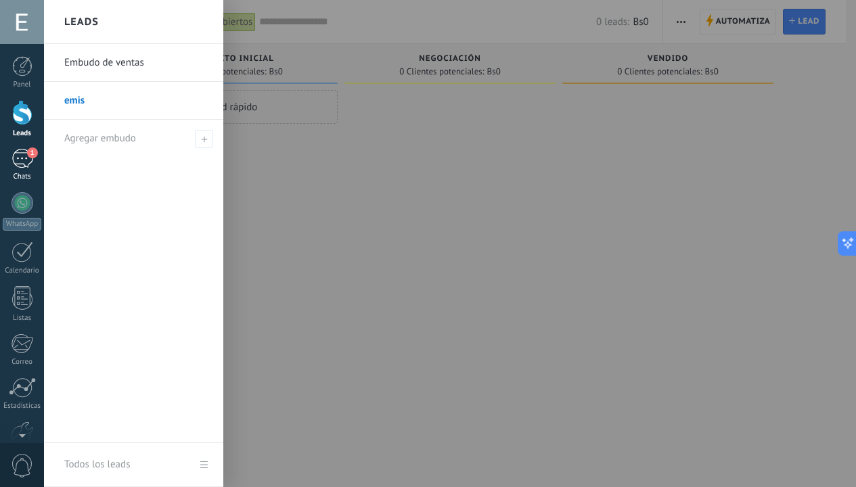
click at [35, 158] on link "1 Chats" at bounding box center [22, 165] width 44 height 32
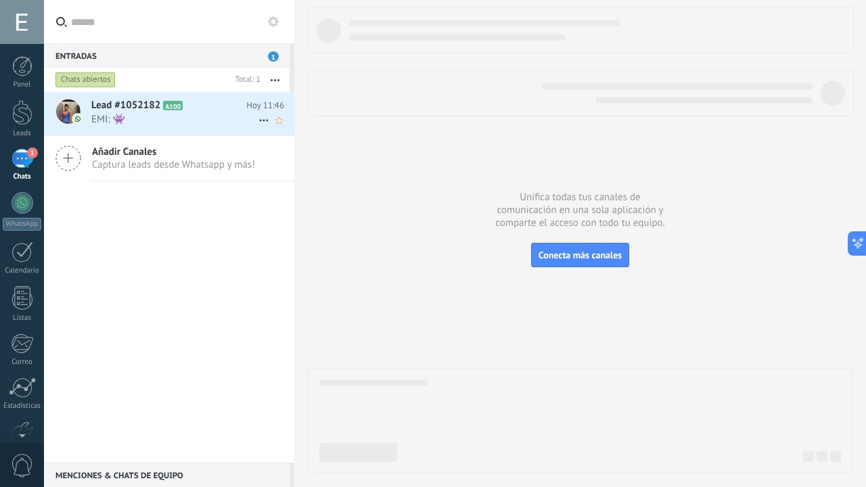
click at [256, 125] on icon at bounding box center [264, 120] width 16 height 16
click at [213, 113] on div at bounding box center [433, 243] width 866 height 487
click at [157, 111] on span "Lead #1052182" at bounding box center [125, 106] width 69 height 14
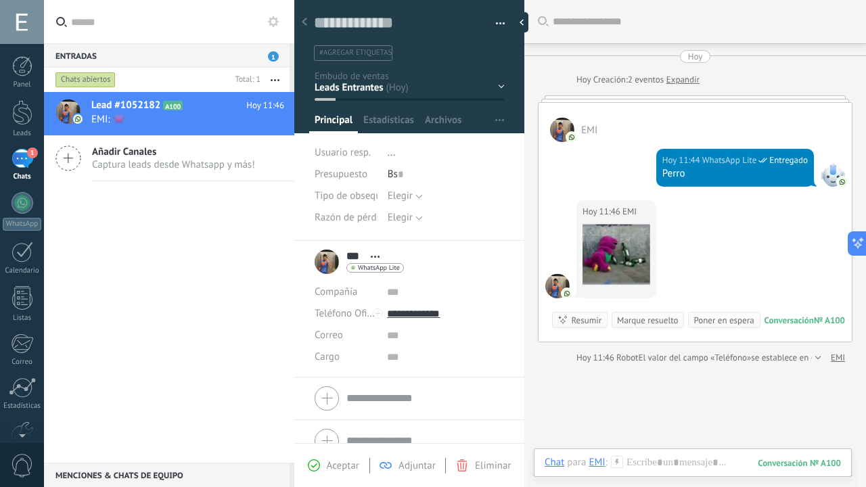
scroll to position [27, 0]
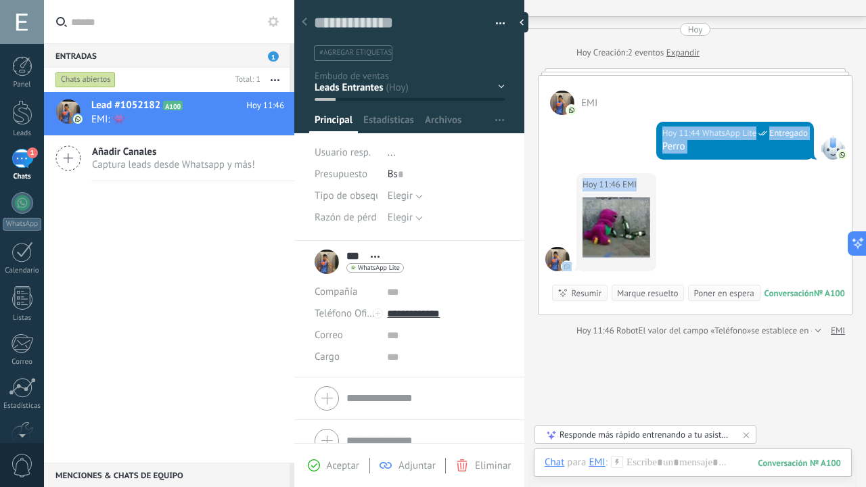
drag, startPoint x: 633, startPoint y: 138, endPoint x: 618, endPoint y: 212, distance: 75.9
click at [618, 212] on div "Hoy 11:44 WhatsApp Lite Entregado Perro Hoy 11:46 EMI Conversación № A100 Conve…" at bounding box center [695, 215] width 313 height 200
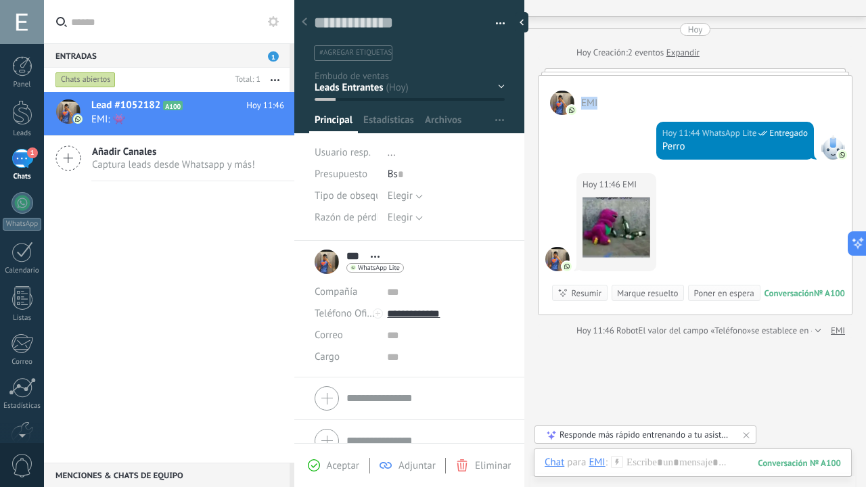
drag, startPoint x: 597, startPoint y: 87, endPoint x: 597, endPoint y: 102, distance: 14.9
click at [597, 102] on div "EMI" at bounding box center [695, 95] width 313 height 39
click at [633, 93] on div "EMI" at bounding box center [695, 95] width 313 height 39
click at [344, 465] on span "Aceptar" at bounding box center [343, 465] width 32 height 13
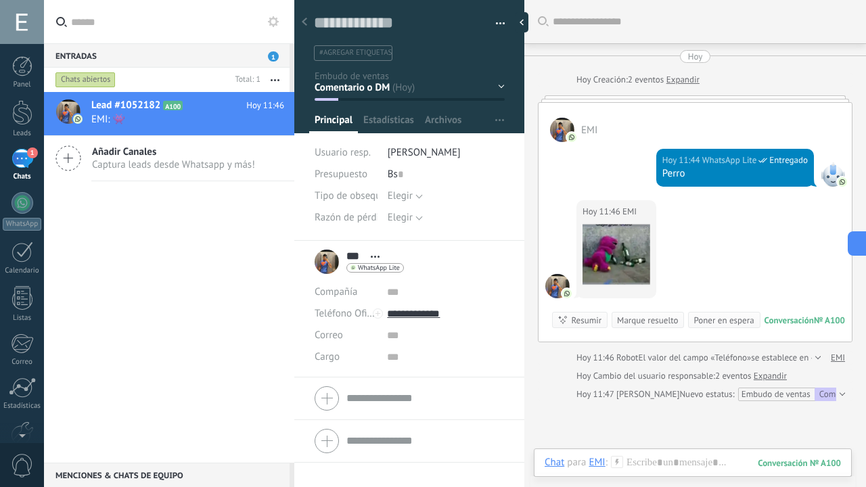
scroll to position [27, 0]
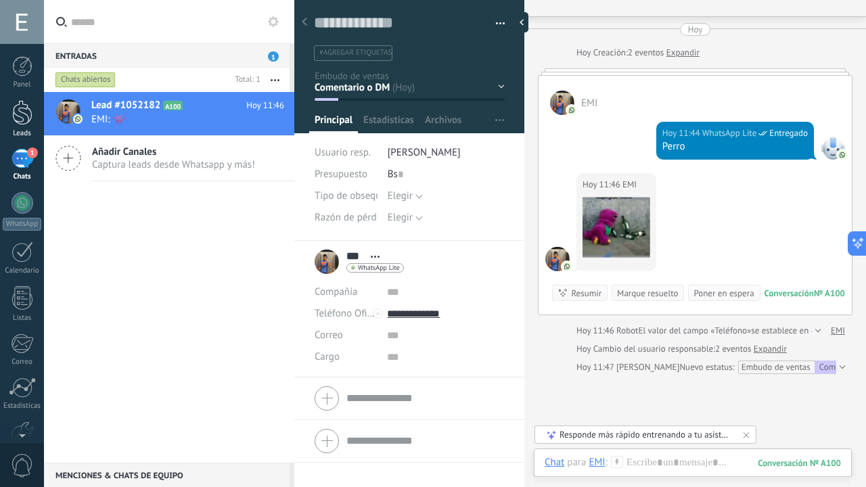
click at [25, 117] on div at bounding box center [22, 112] width 20 height 25
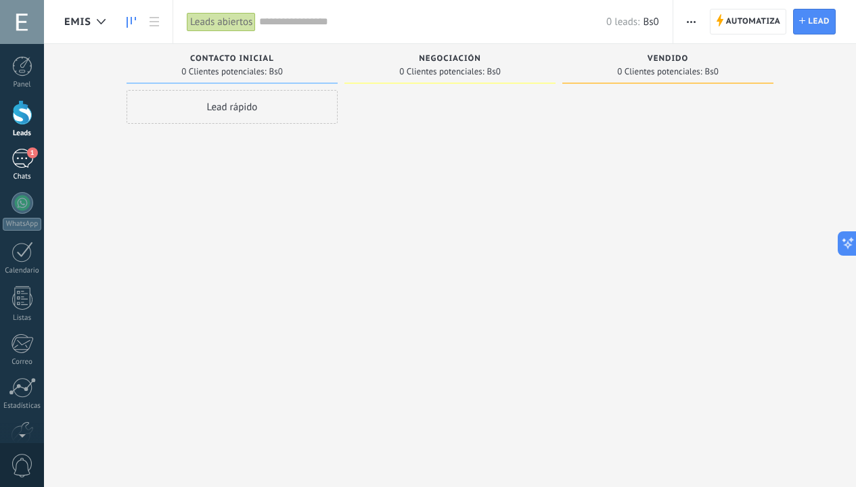
click at [28, 152] on span "1" at bounding box center [32, 153] width 11 height 11
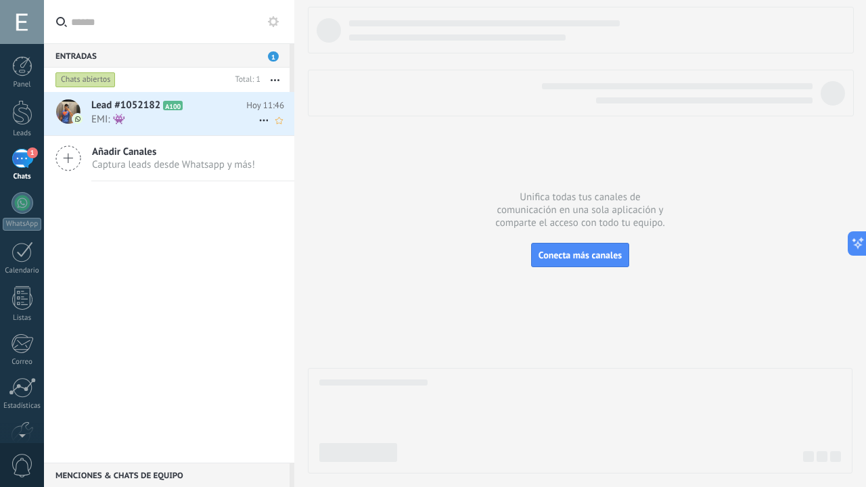
click at [90, 104] on div at bounding box center [67, 113] width 47 height 43
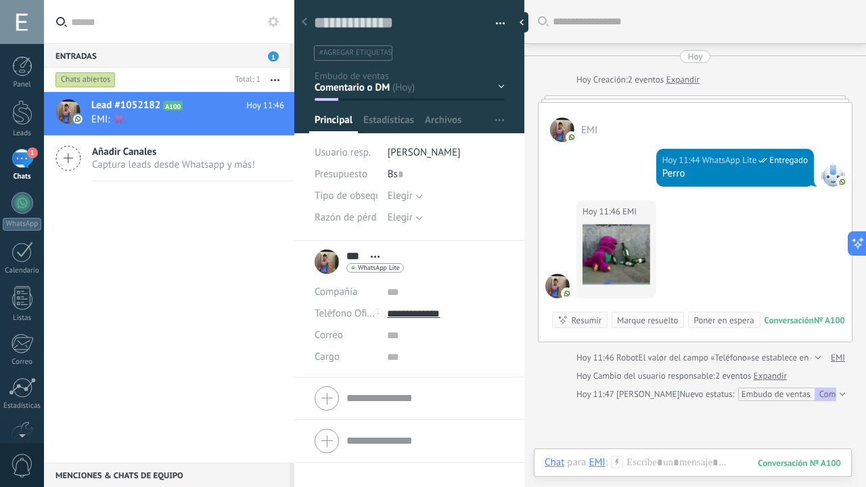
scroll to position [27, 0]
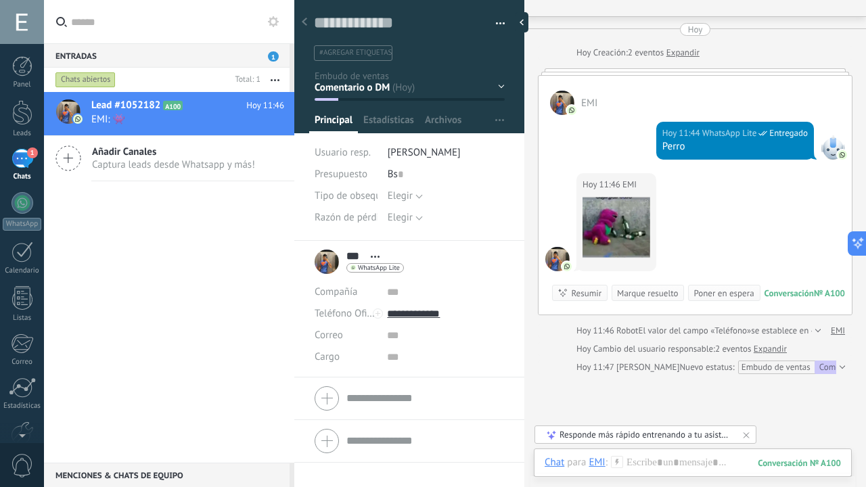
click at [749, 437] on icon at bounding box center [746, 435] width 11 height 11
click at [495, 24] on button "button" at bounding box center [496, 24] width 20 height 20
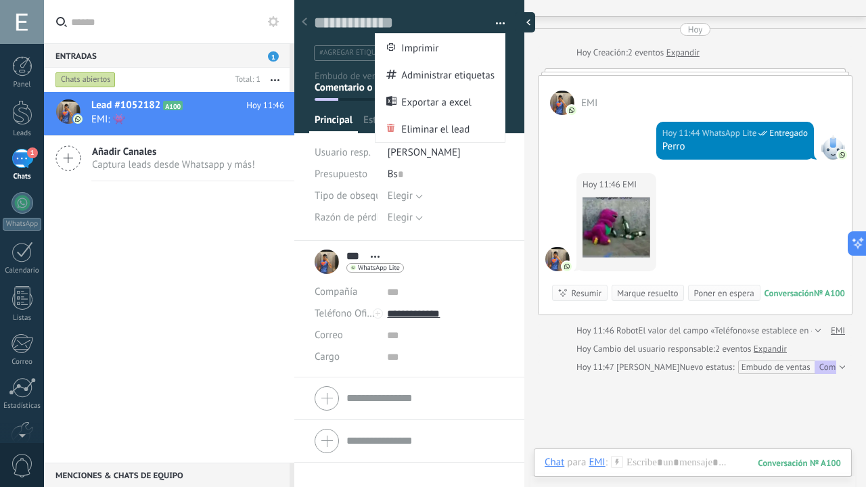
click at [515, 32] on div at bounding box center [525, 22] width 20 height 20
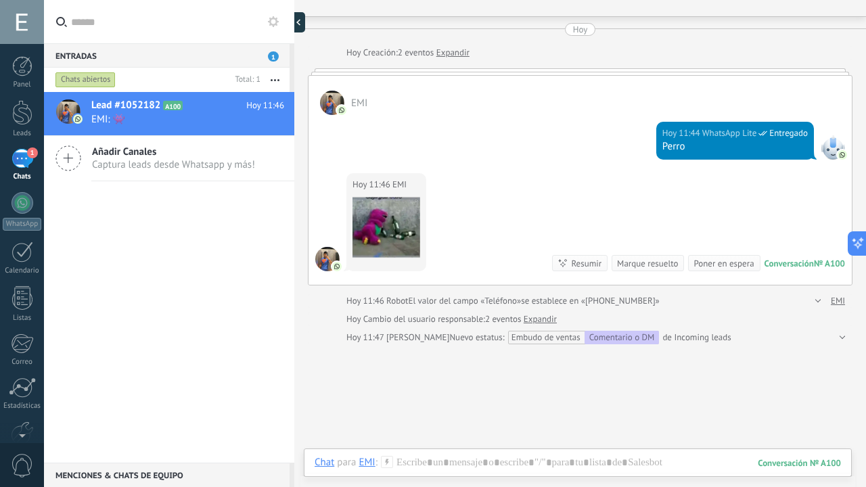
scroll to position [13, 0]
click at [521, 21] on div "Buscar Carga más Hoy Hoy Creación: 2 eventos Expandir EMI Hoy 11:44 WhatsApp Li…" at bounding box center [580, 277] width 572 height 608
click at [294, 29] on div at bounding box center [294, 243] width 0 height 487
click at [303, 23] on div at bounding box center [302, 22] width 20 height 20
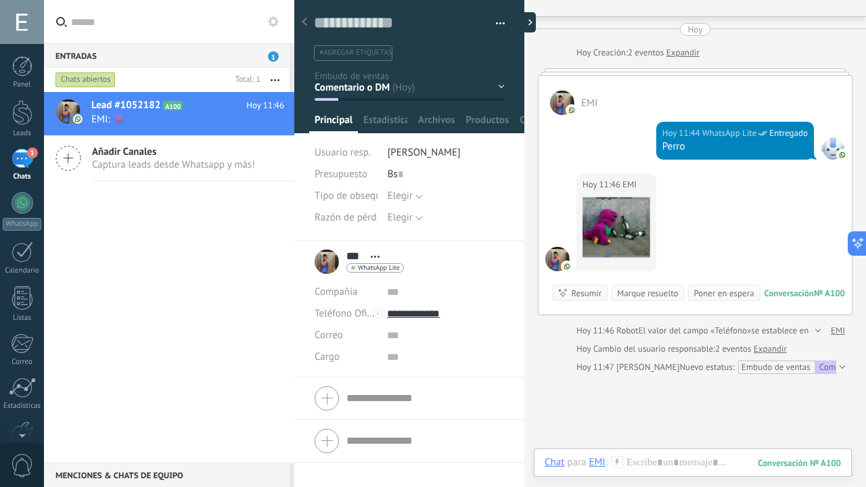
type textarea "**********"
click at [395, 124] on span "Estadísticas" at bounding box center [388, 124] width 51 height 20
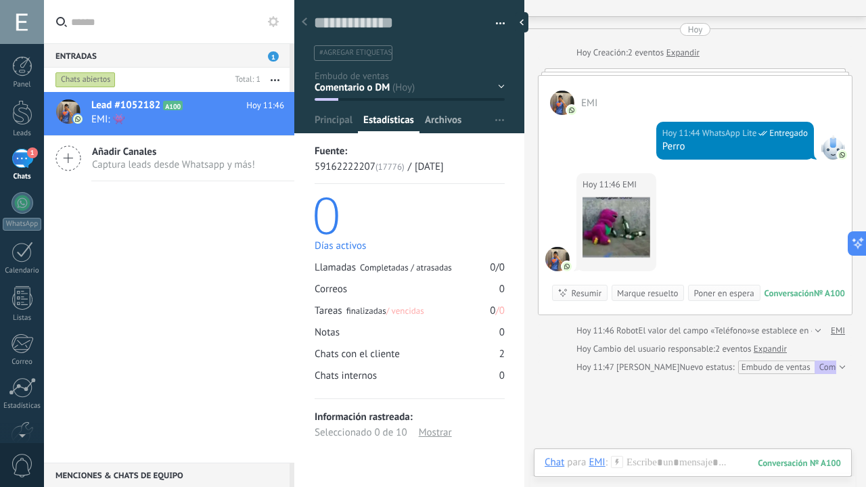
click at [460, 120] on span "Archivos" at bounding box center [443, 124] width 37 height 20
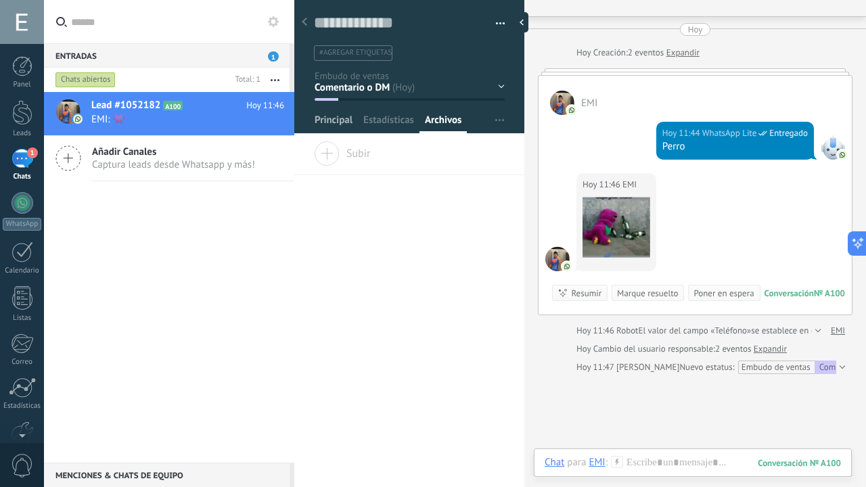
click at [344, 126] on span "Principal" at bounding box center [334, 124] width 38 height 20
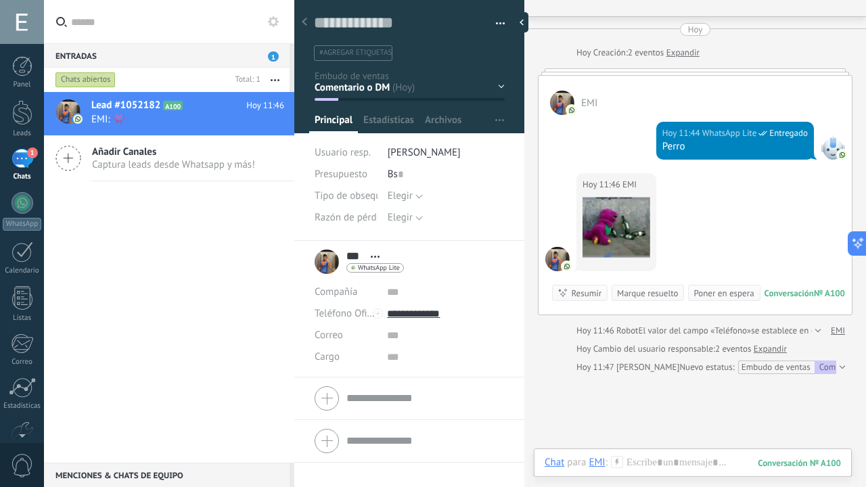
click at [277, 24] on icon at bounding box center [273, 21] width 11 height 11
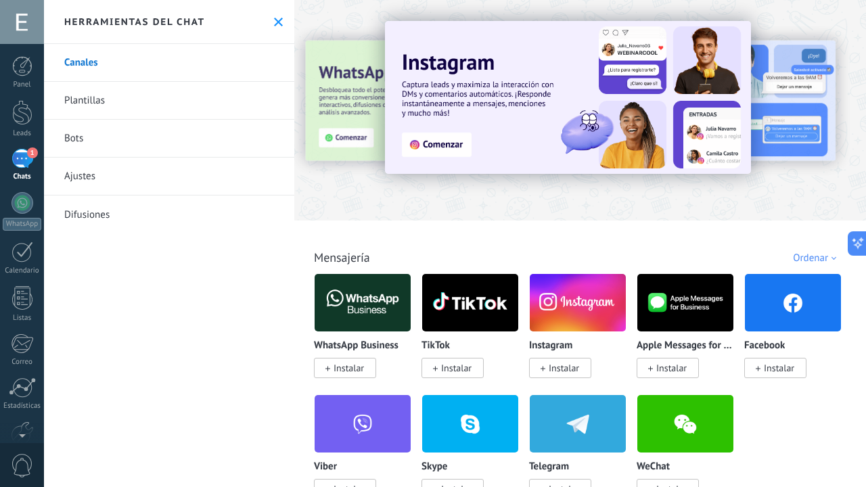
click at [277, 24] on icon at bounding box center [278, 22] width 9 height 9
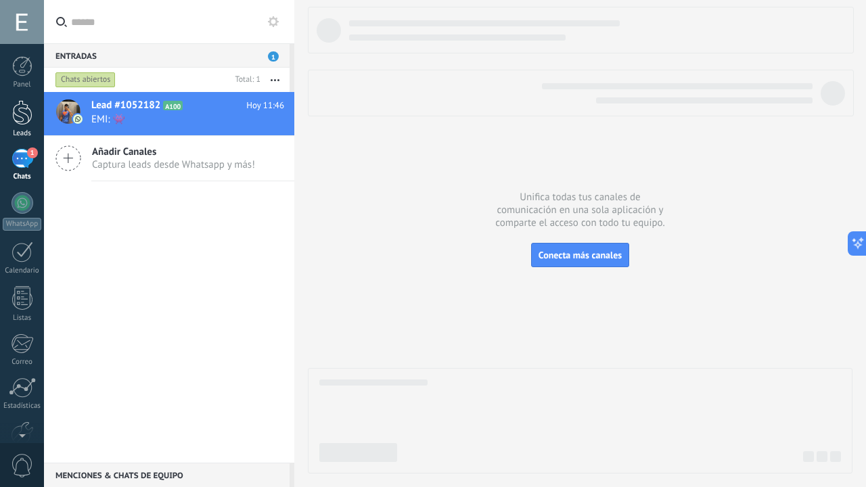
click at [29, 102] on div at bounding box center [22, 112] width 20 height 25
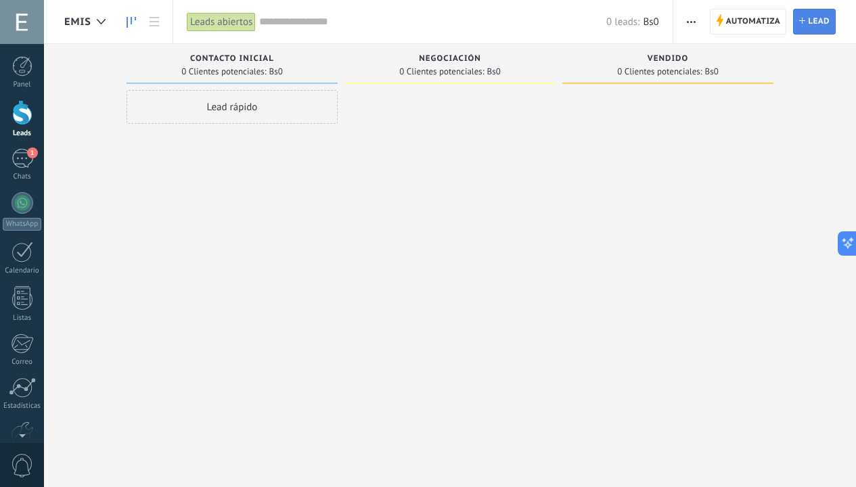
click at [827, 19] on span "Lead" at bounding box center [819, 21] width 22 height 24
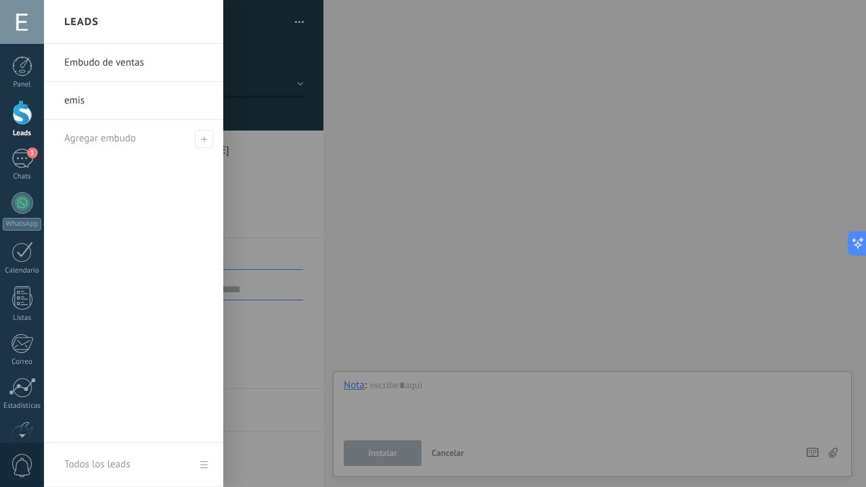
click at [31, 104] on div at bounding box center [22, 112] width 20 height 25
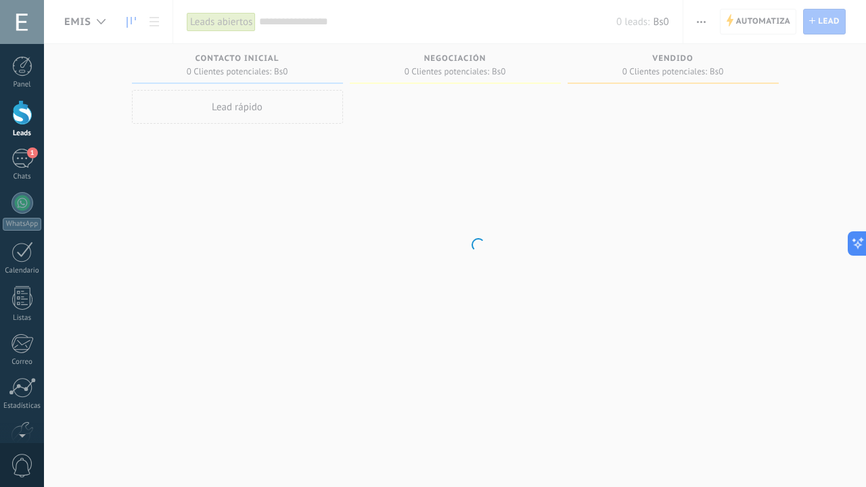
click at [433, 170] on body ".abccls-1,.abccls-2{fill-rule:evenodd}.abccls-2{fill:#fff} .abfcls-1{fill:none}…" at bounding box center [433, 243] width 866 height 487
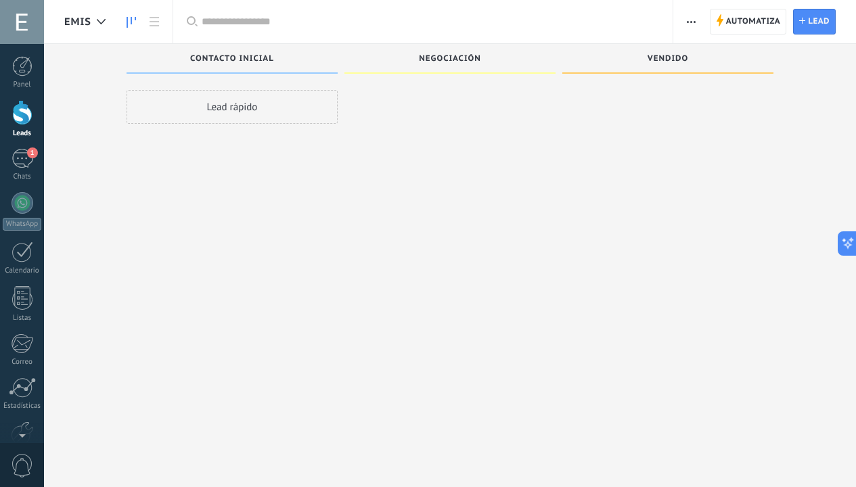
click at [246, 106] on div "Lead rápido" at bounding box center [232, 107] width 211 height 34
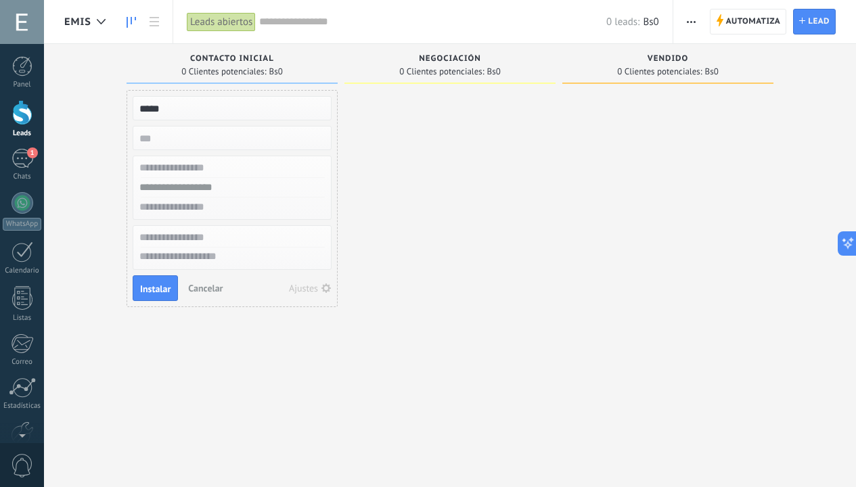
type input "*****"
click at [238, 163] on input "text" at bounding box center [231, 168] width 198 height 20
click at [223, 189] on input "text" at bounding box center [231, 188] width 198 height 20
type input "********"
click at [214, 204] on input "text" at bounding box center [231, 208] width 198 height 20
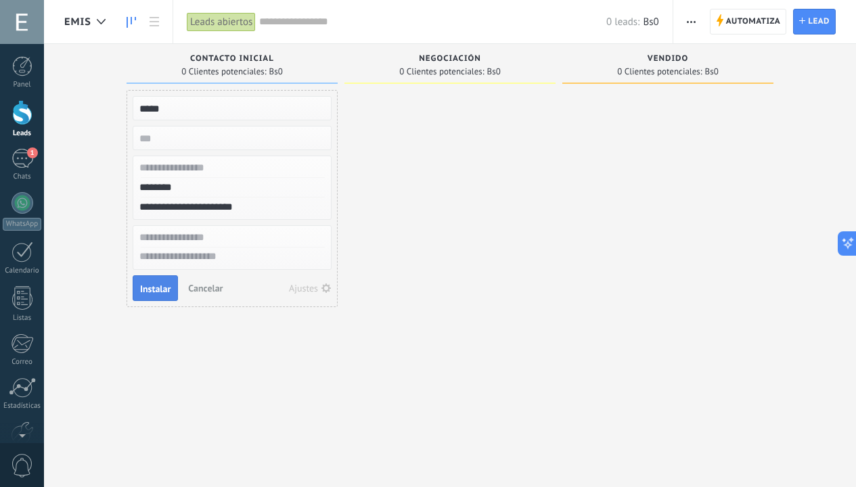
type input "**********"
click at [160, 299] on button "Instalar" at bounding box center [155, 288] width 45 height 26
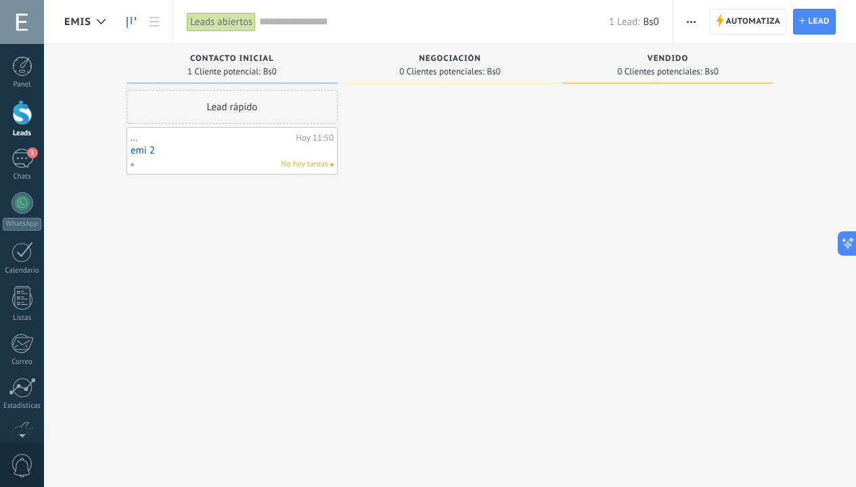
click at [206, 157] on div "... Hoy 11:50 emi 2 No hay tareas" at bounding box center [232, 150] width 203 height 39
click at [219, 146] on link "emi 2" at bounding box center [232, 151] width 203 height 12
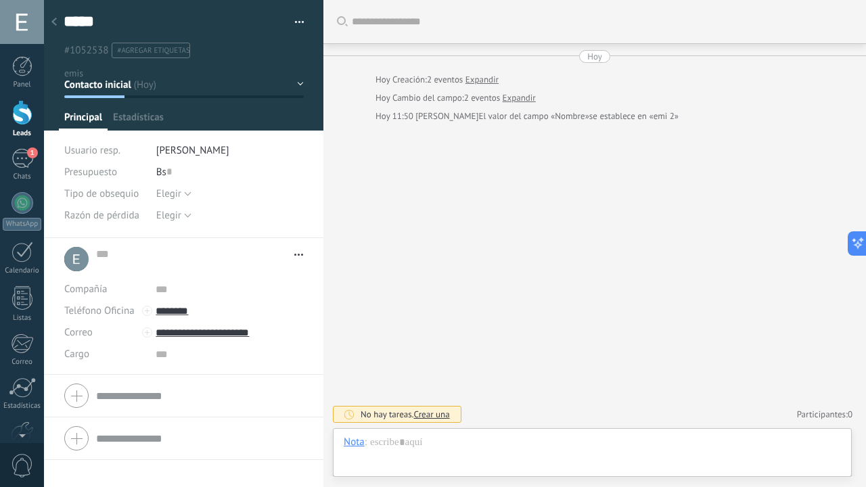
type textarea "*****"
click at [440, 435] on div "Chat Correo Nota Tarea Nota : Instalar Cancelar Atajos – seleccionar acción – i…" at bounding box center [592, 452] width 519 height 49
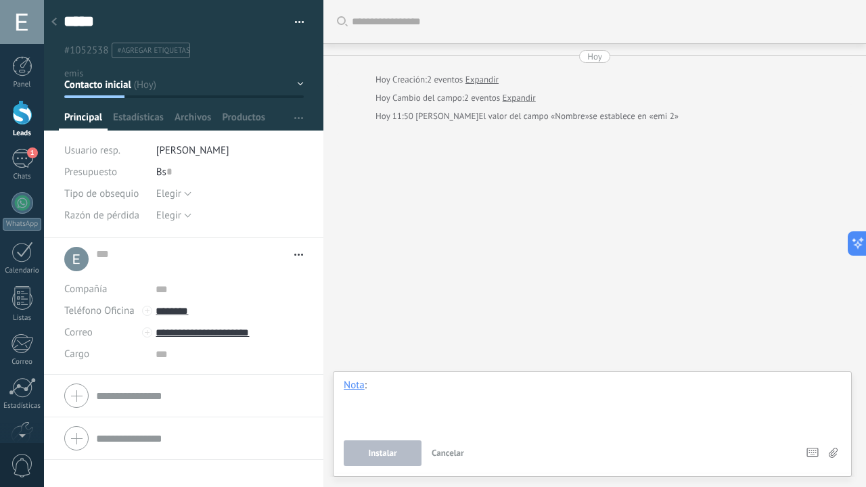
click at [447, 418] on div at bounding box center [592, 404] width 497 height 51
drag, startPoint x: 408, startPoint y: 422, endPoint x: 371, endPoint y: 390, distance: 49.0
click at [371, 391] on div "*****" at bounding box center [592, 404] width 497 height 51
click at [386, 443] on button "Instalar" at bounding box center [383, 454] width 78 height 26
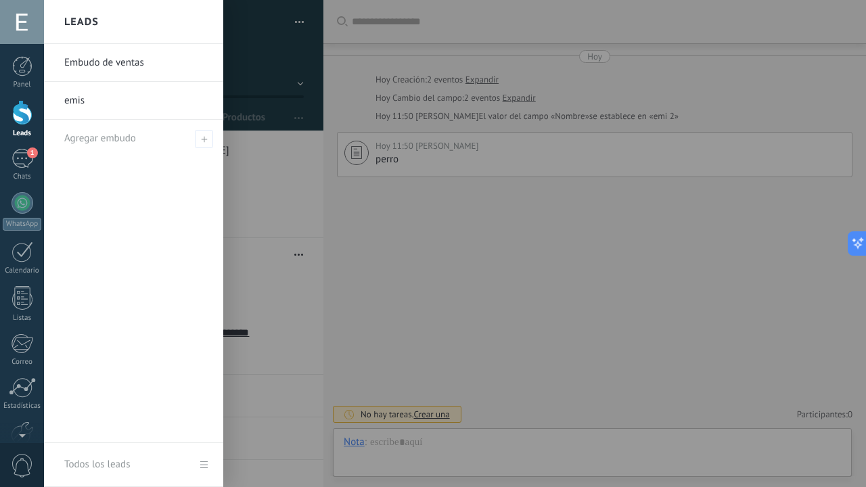
click at [26, 105] on div at bounding box center [22, 112] width 20 height 25
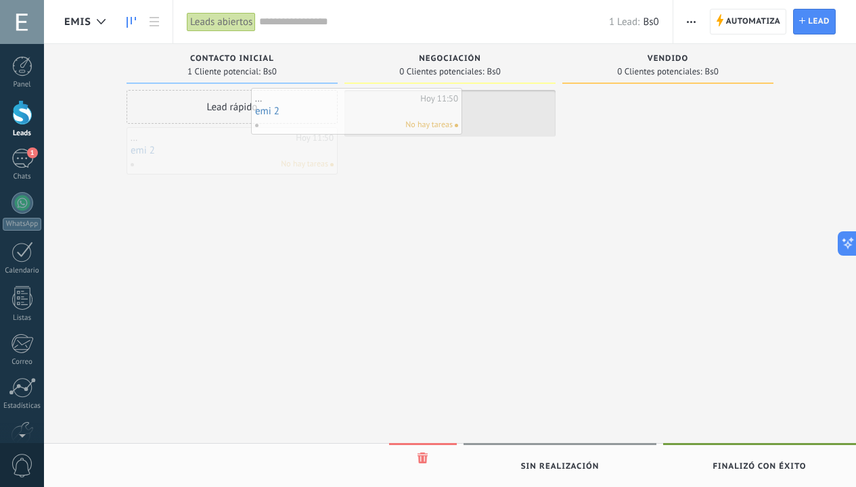
drag, startPoint x: 304, startPoint y: 145, endPoint x: 428, endPoint y: 106, distance: 130.5
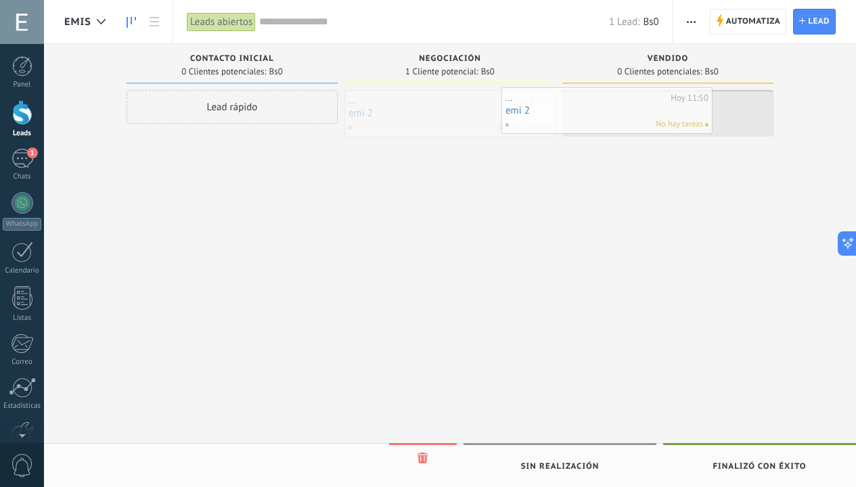
drag, startPoint x: 428, startPoint y: 106, endPoint x: 585, endPoint y: 104, distance: 157.0
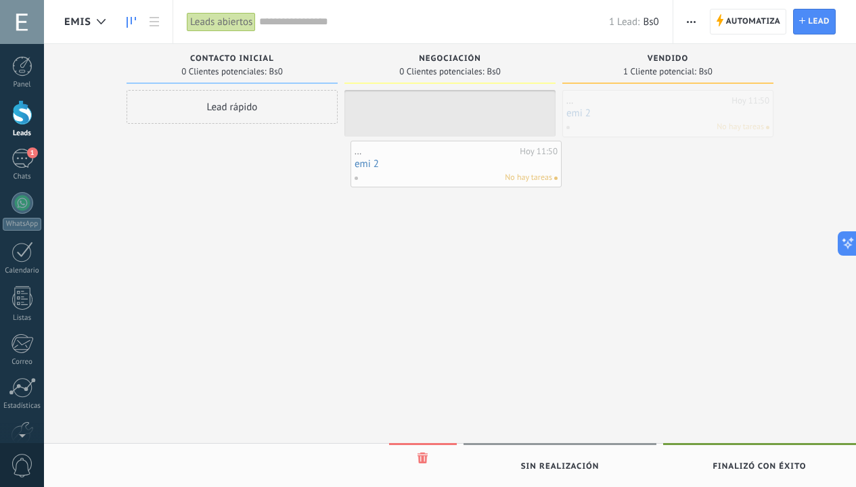
drag, startPoint x: 633, startPoint y: 109, endPoint x: 421, endPoint y: 160, distance: 217.8
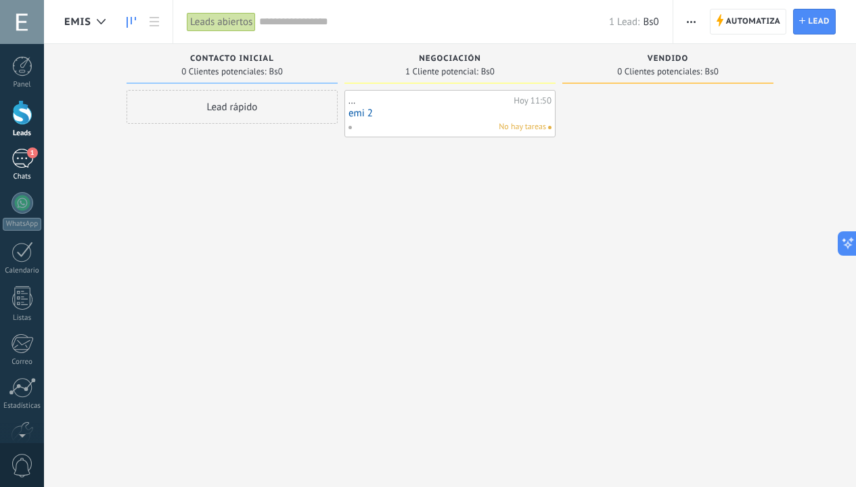
click at [26, 169] on link "1 Chats" at bounding box center [22, 165] width 44 height 32
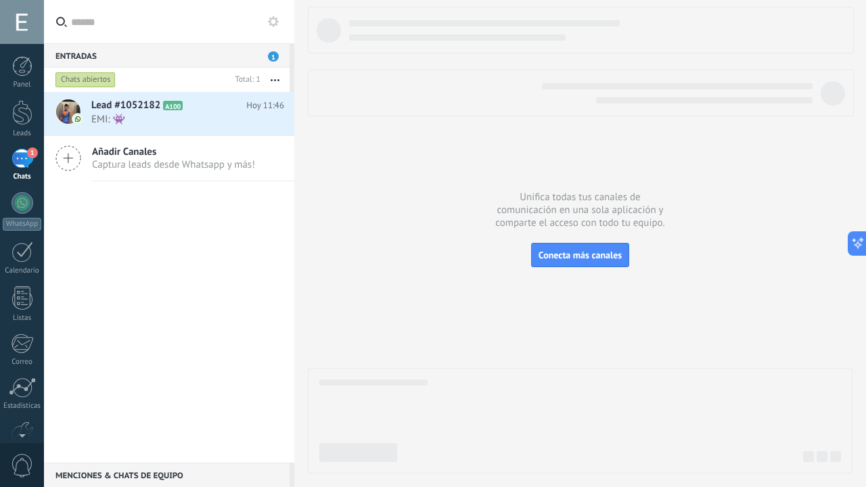
click at [240, 58] on div "Entradas 1" at bounding box center [167, 55] width 246 height 24
click at [273, 49] on div "Entradas 1" at bounding box center [167, 55] width 246 height 24
click at [171, 104] on span "A100" at bounding box center [173, 105] width 20 height 9
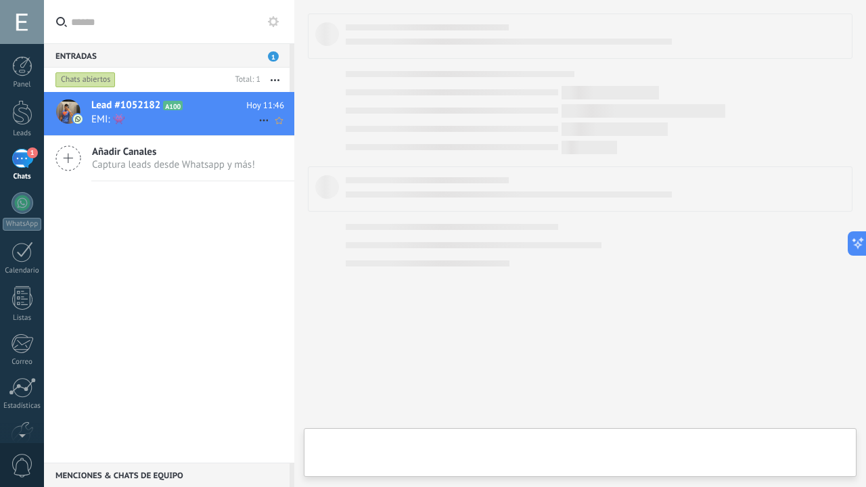
type textarea "**********"
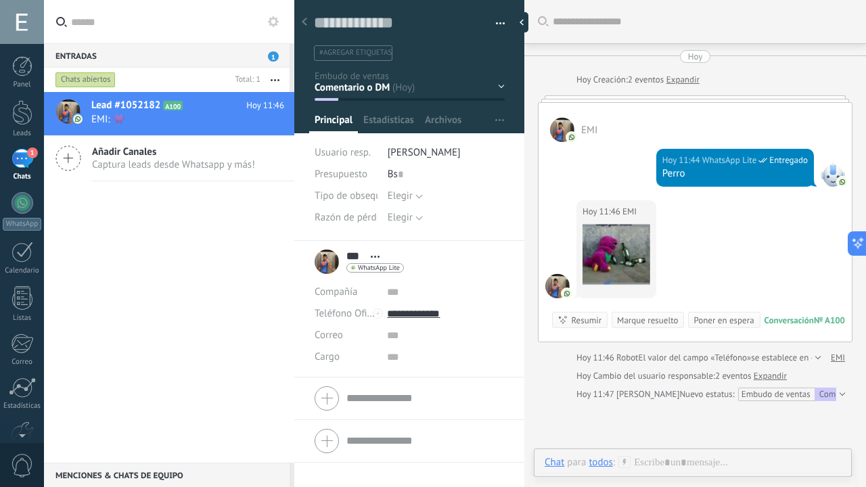
click at [699, 80] on link "Expandir" at bounding box center [683, 80] width 33 height 14
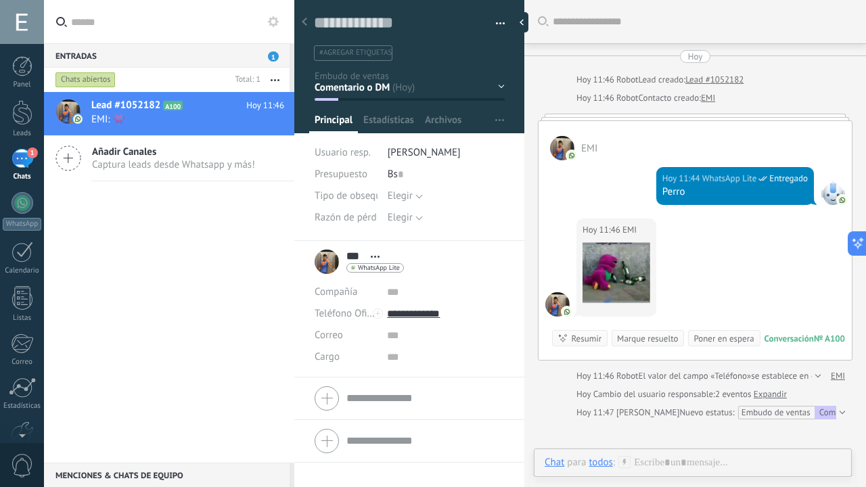
click at [254, 210] on div "Lead #1052182 A100 Hoy 11:46 EMI: 👾 Añadir Canales Captura leads desde Whatsapp…" at bounding box center [169, 277] width 250 height 371
click at [267, 101] on span "Hoy 11:46" at bounding box center [265, 106] width 38 height 14
click at [261, 118] on icon at bounding box center [264, 120] width 16 height 16
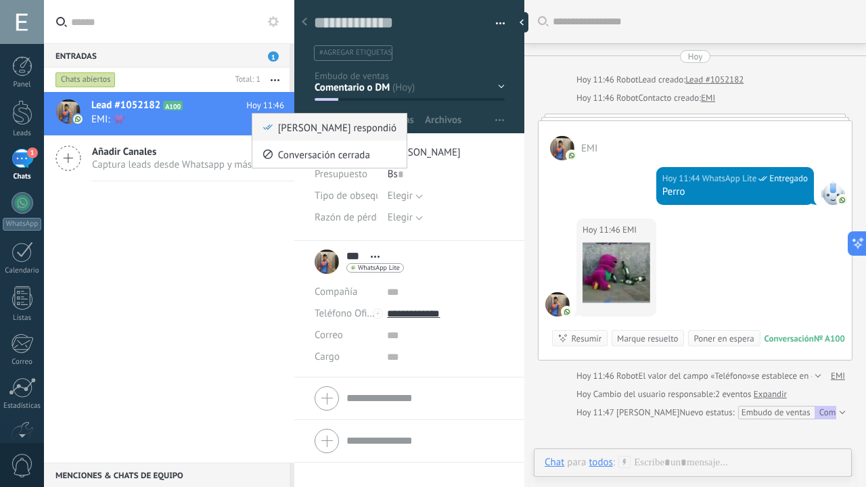
click at [279, 120] on span "[PERSON_NAME] respondió" at bounding box center [337, 127] width 118 height 27
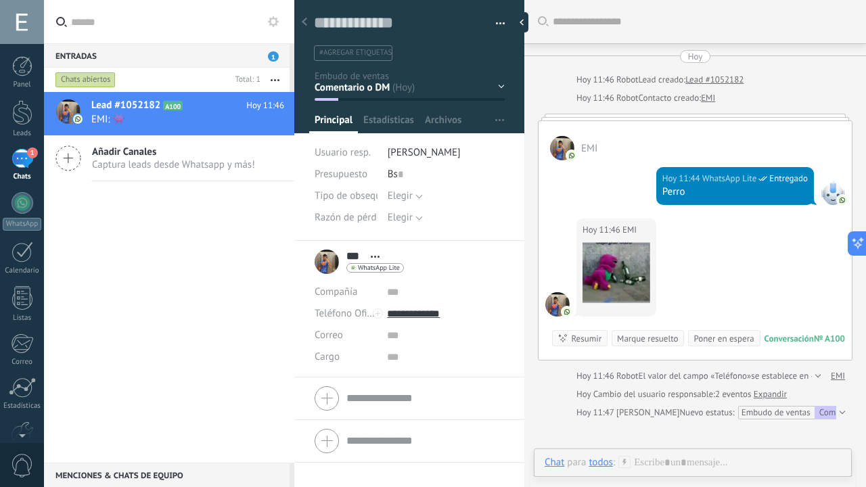
click at [177, 240] on div "Lead #1052182 A100 Hoy 11:46 EMI: 👾 Añadir Canales Captura leads desde Whatsapp…" at bounding box center [169, 277] width 250 height 371
